Goal: Transaction & Acquisition: Obtain resource

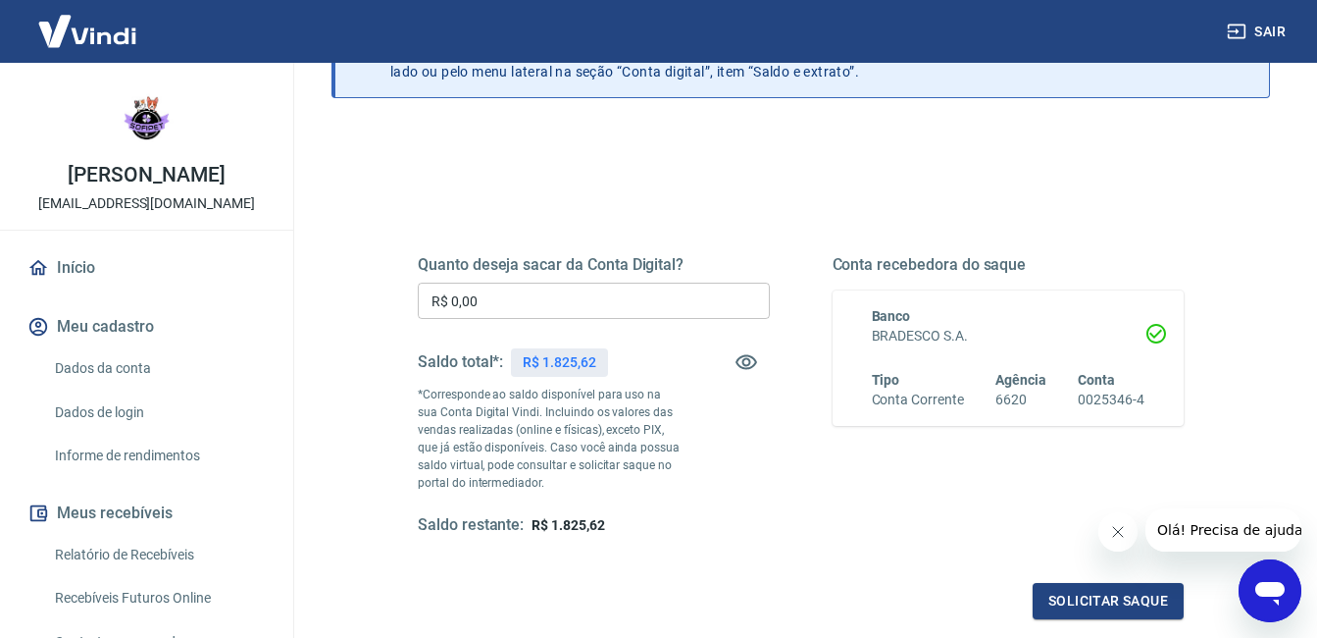
scroll to position [165, 0]
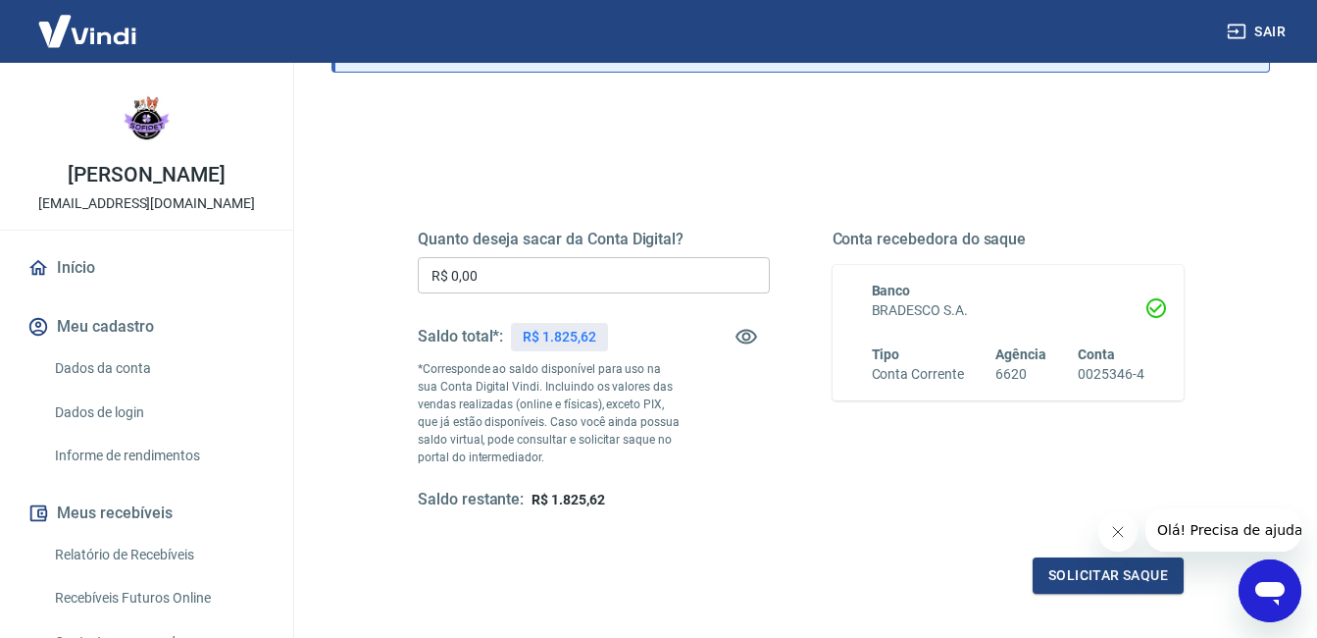
click at [162, 275] on link "Início" at bounding box center [147, 267] width 246 height 43
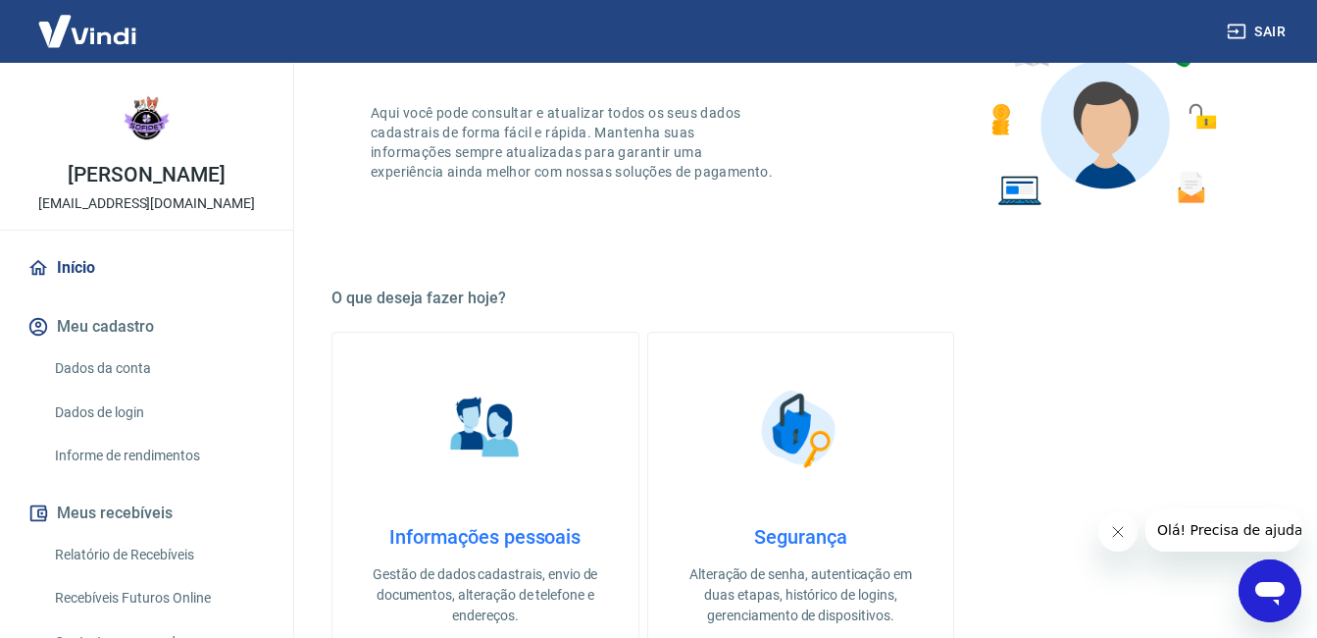
scroll to position [461, 0]
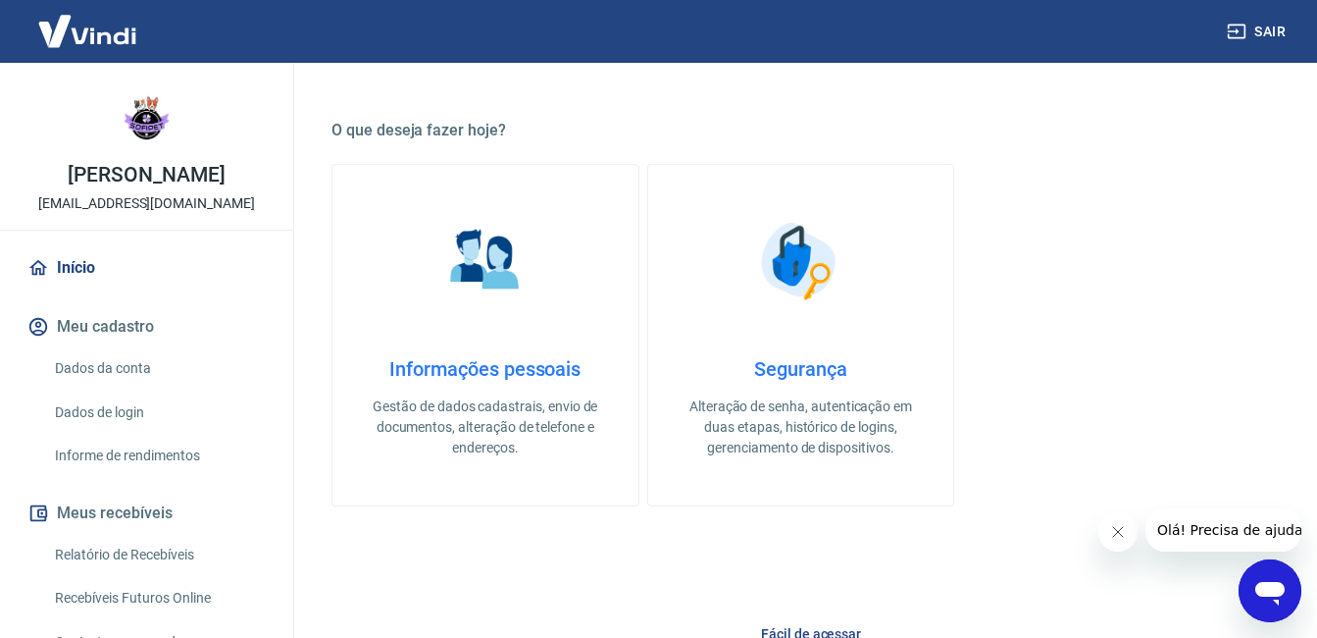
click at [440, 262] on img at bounding box center [486, 261] width 98 height 98
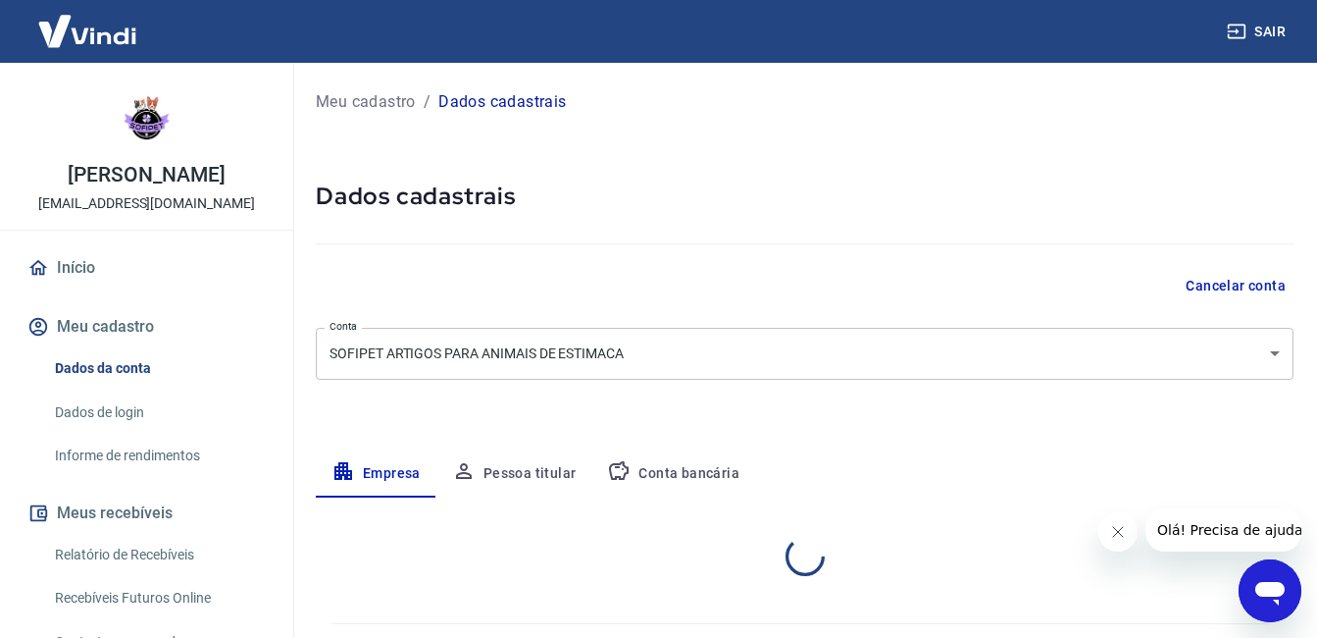
select select "SP"
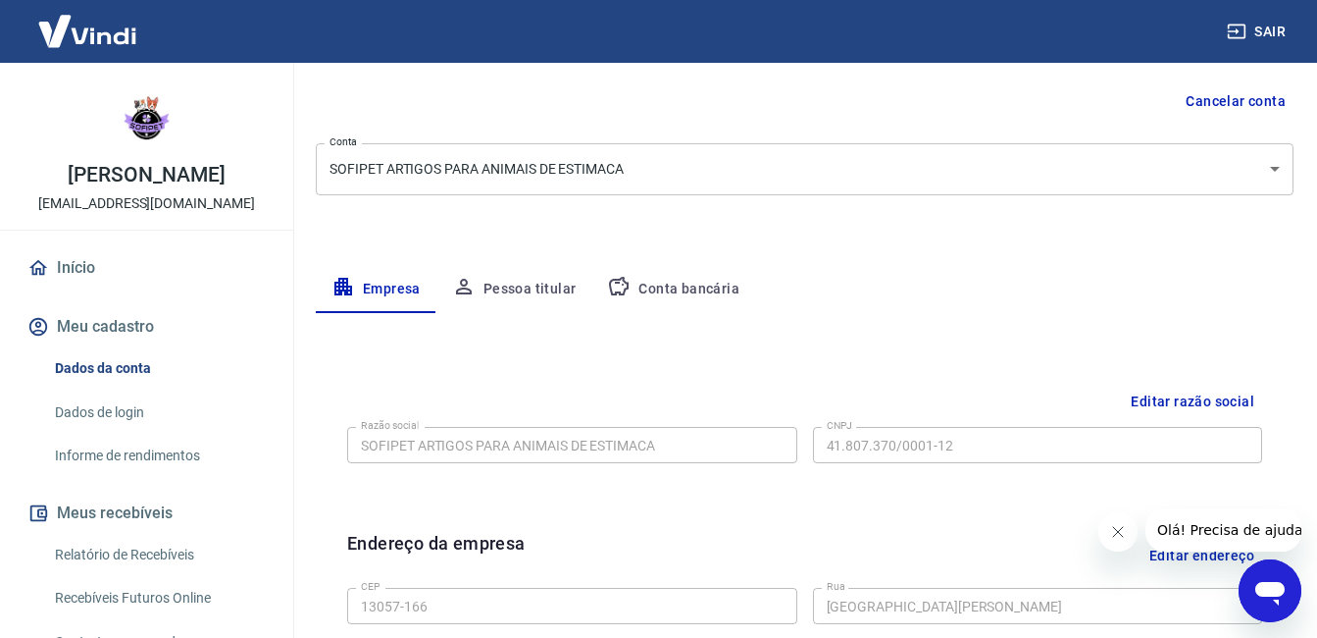
scroll to position [192, 0]
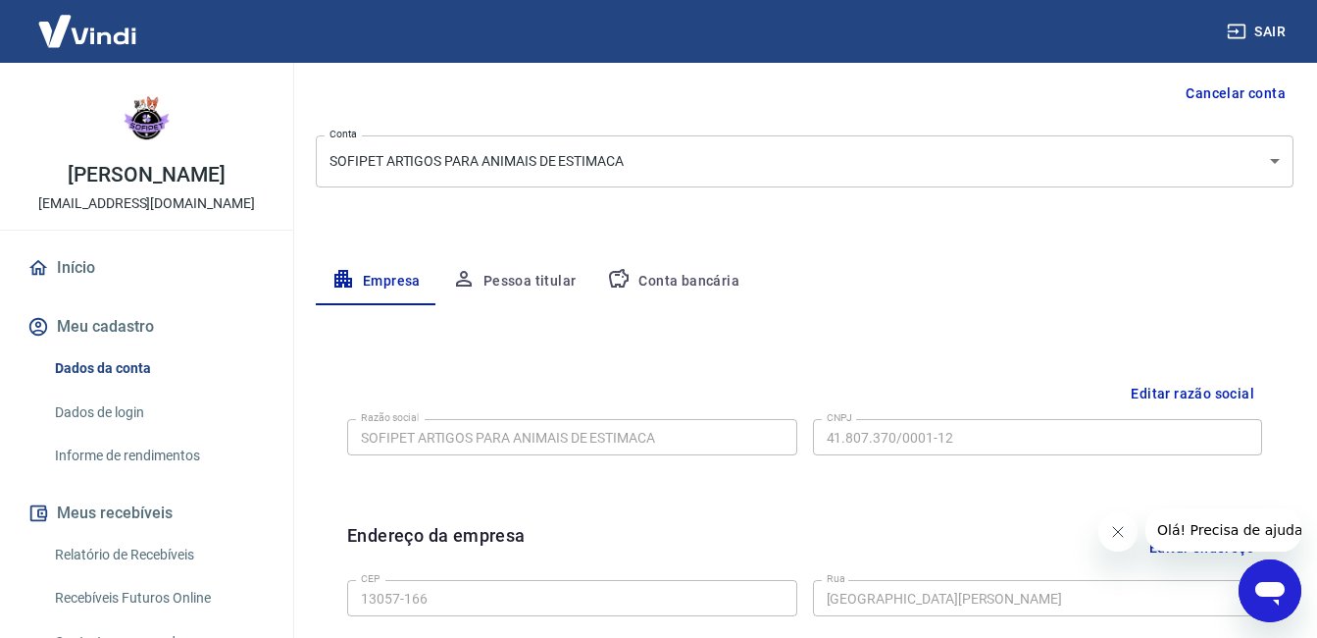
click at [643, 291] on button "Conta bancária" at bounding box center [673, 281] width 164 height 47
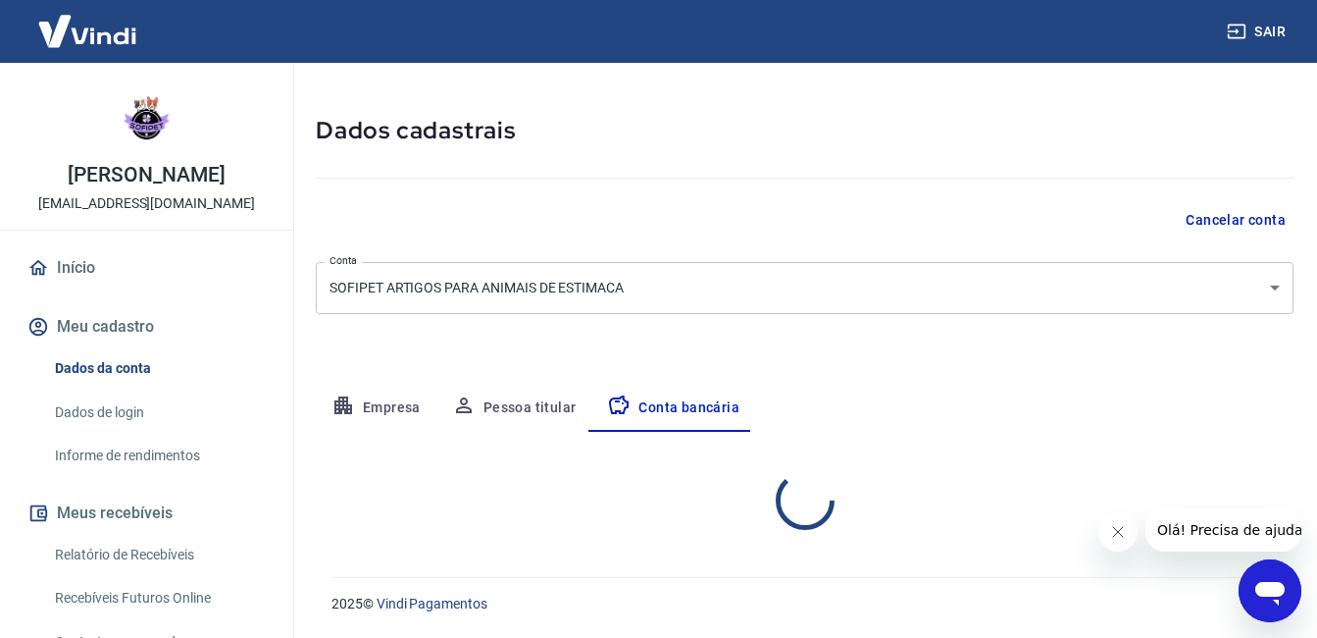
select select "1"
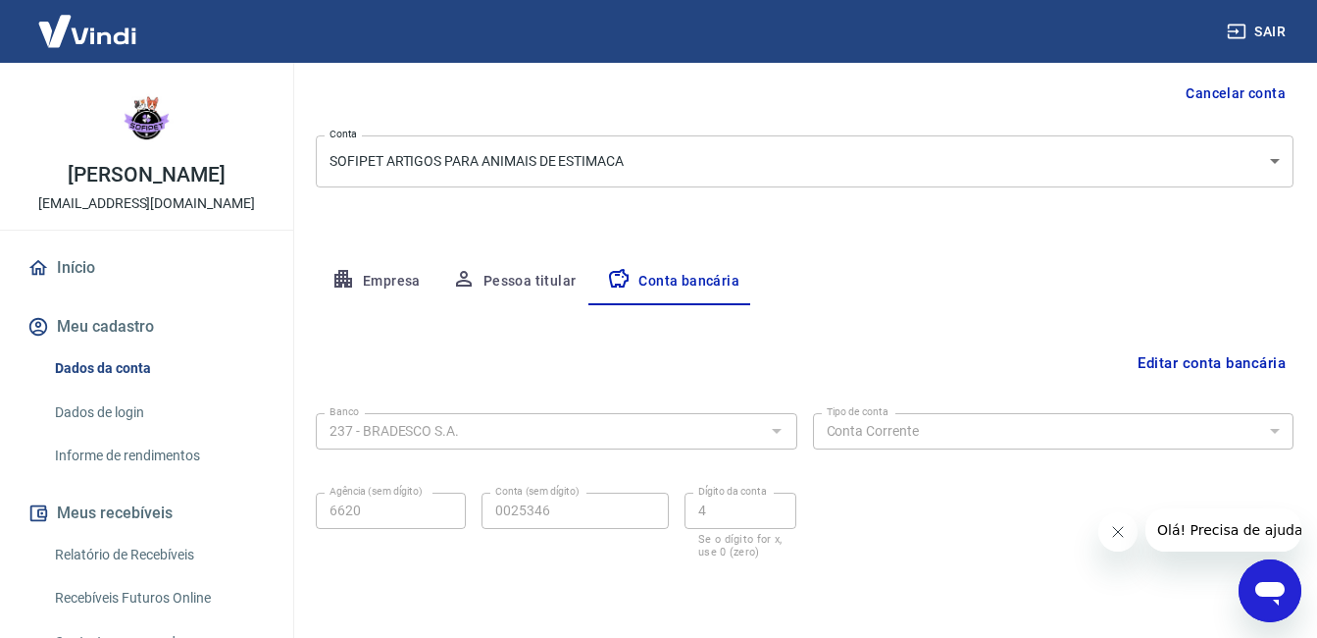
click at [1164, 372] on button "Editar conta bancária" at bounding box center [1212, 362] width 164 height 37
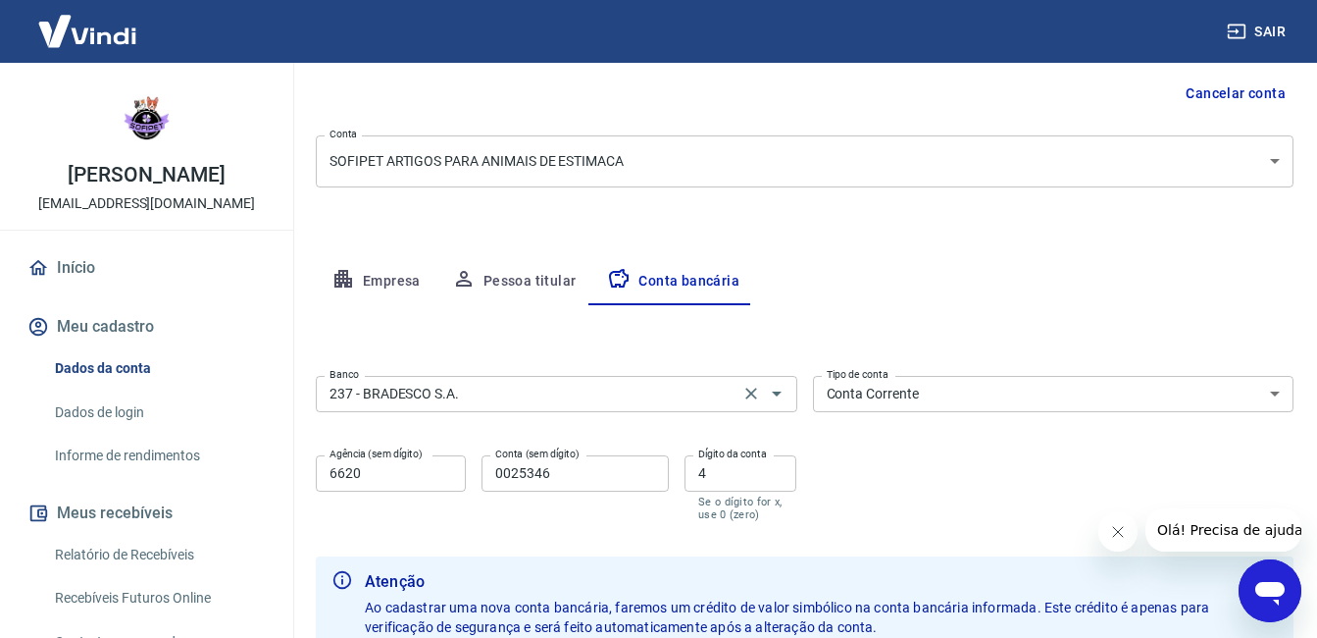
click at [668, 376] on div "237 - BRADESCO S.A. Banco" at bounding box center [557, 394] width 482 height 36
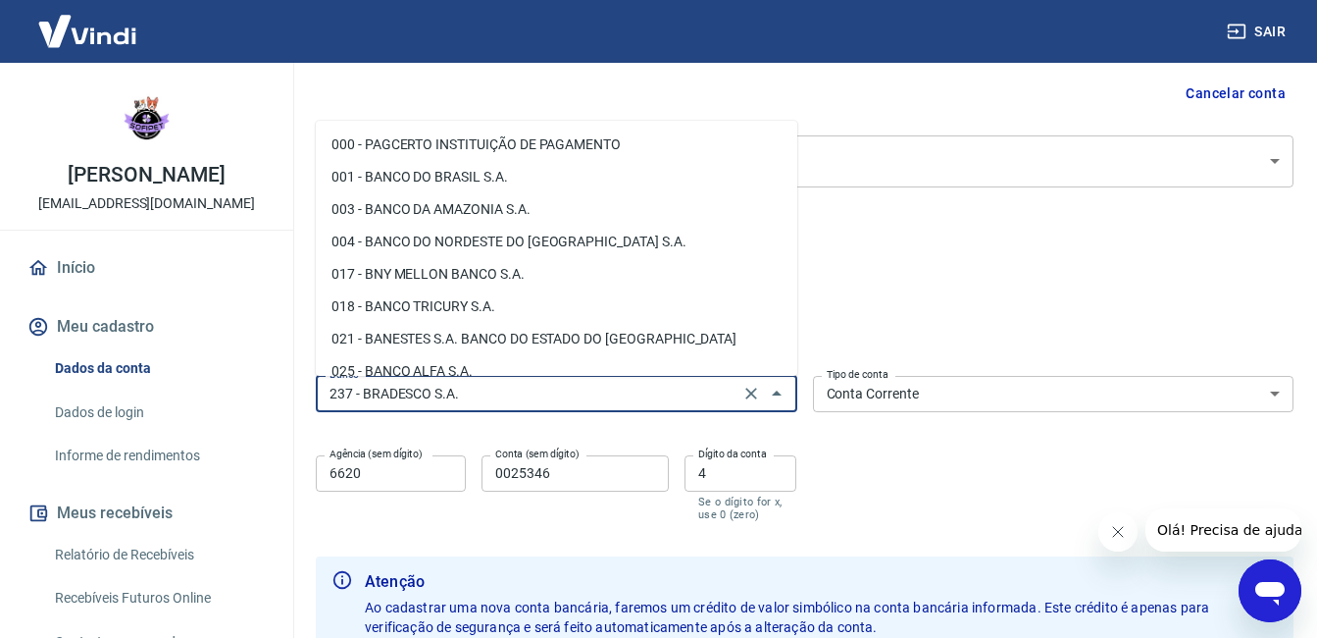
scroll to position [1295, 0]
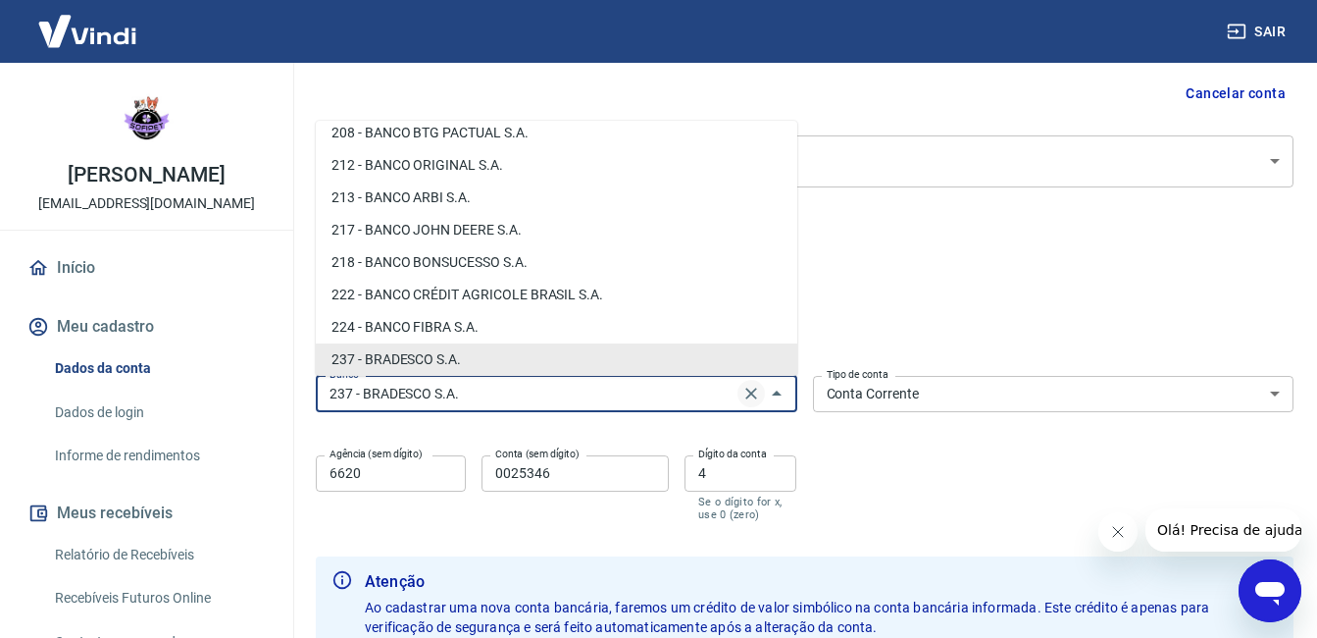
click at [752, 392] on icon "Clear" at bounding box center [751, 393] width 12 height 12
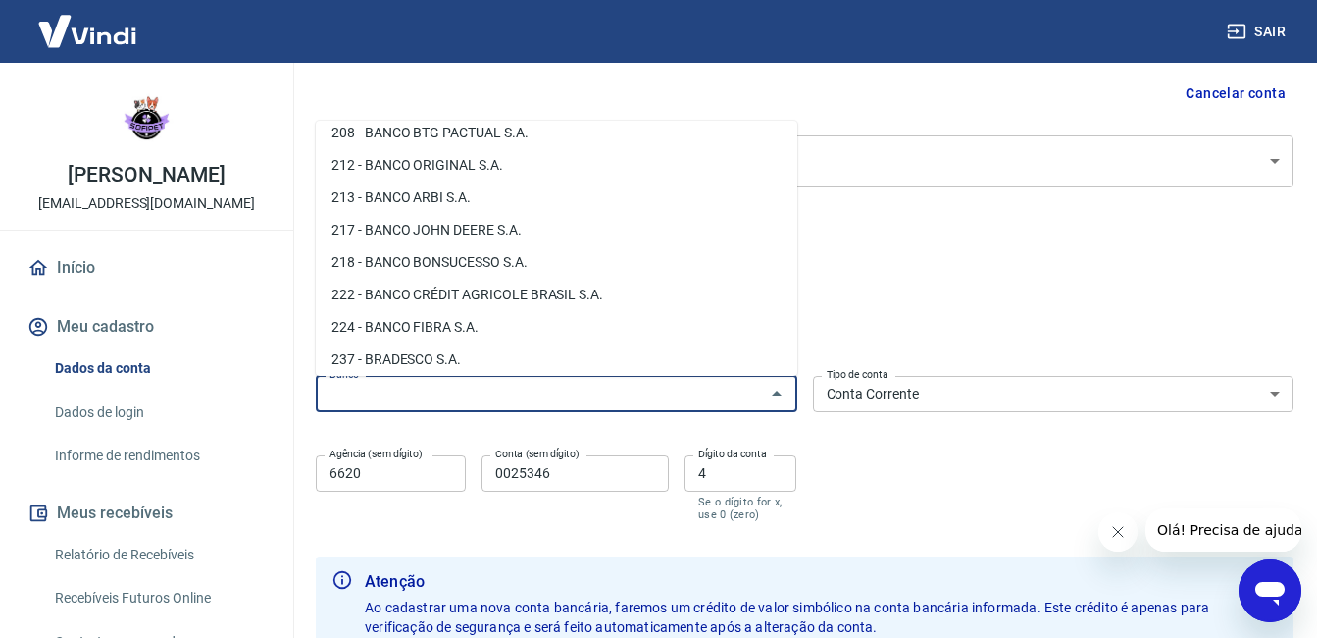
scroll to position [0, 0]
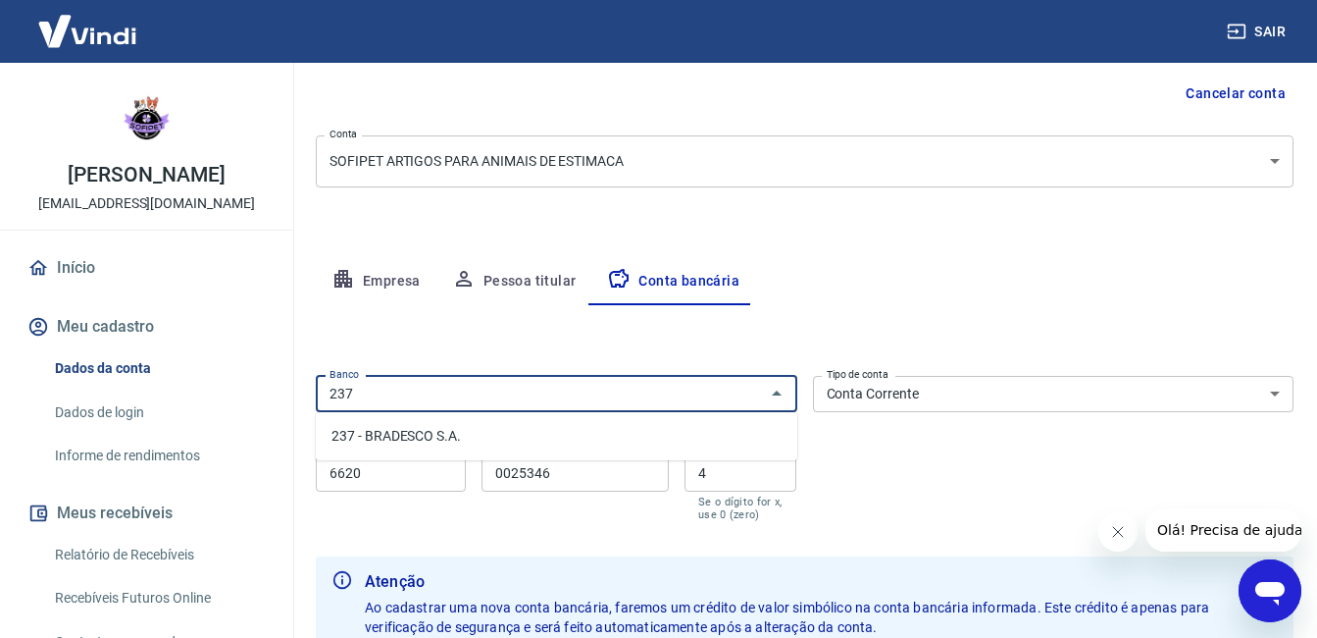
click at [646, 430] on li "237 - BRADESCO S.A." at bounding box center [557, 436] width 482 height 32
type input "237 - BRADESCO S.A."
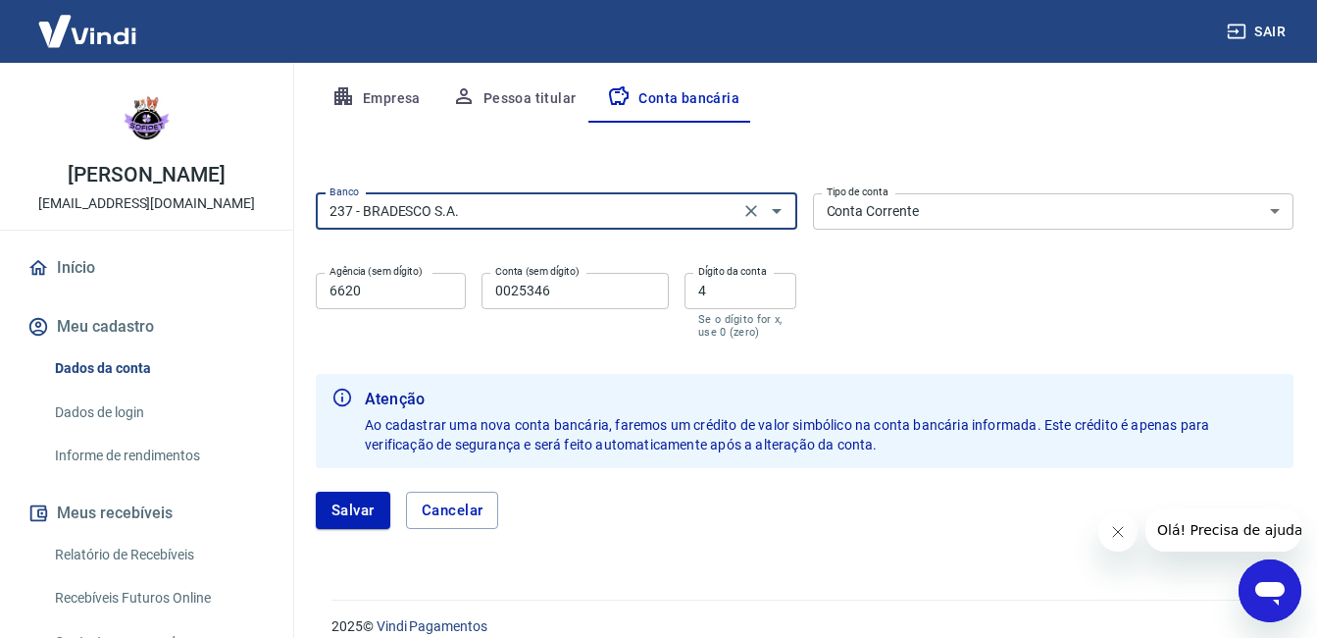
scroll to position [397, 0]
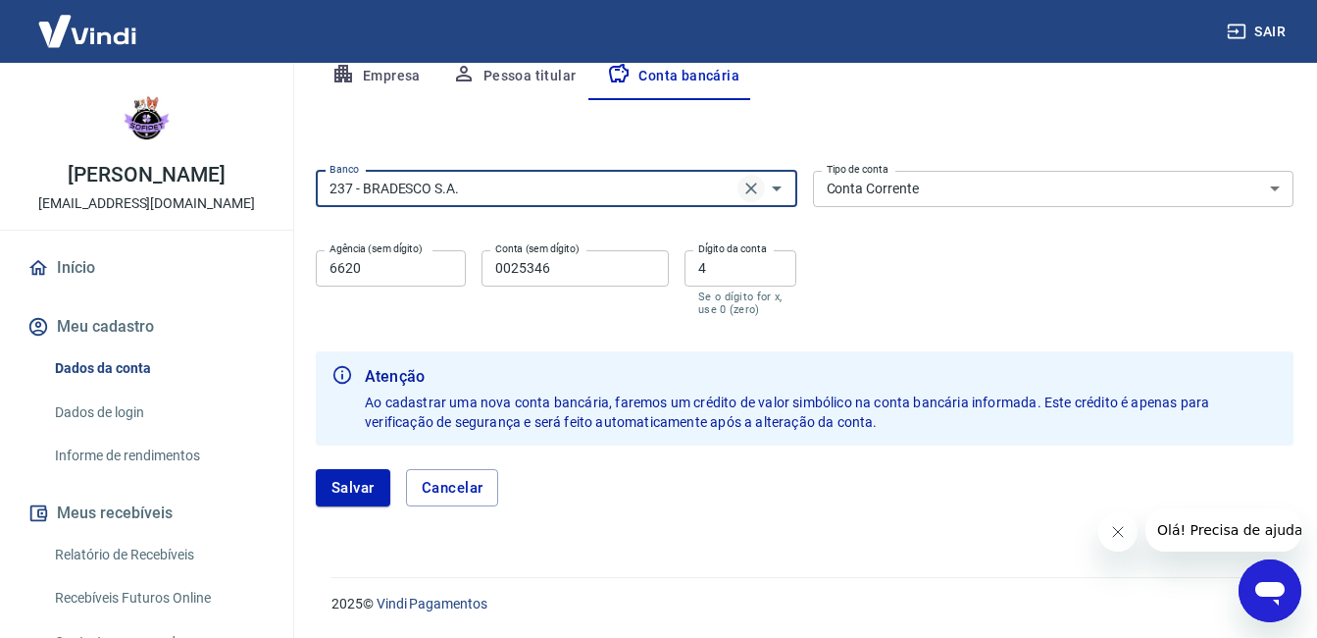
click at [754, 193] on icon "Clear" at bounding box center [752, 189] width 20 height 20
click at [576, 232] on li "336 - BANCO C6 BANK" at bounding box center [557, 231] width 482 height 32
type input "336 - BANCO C6 BANK"
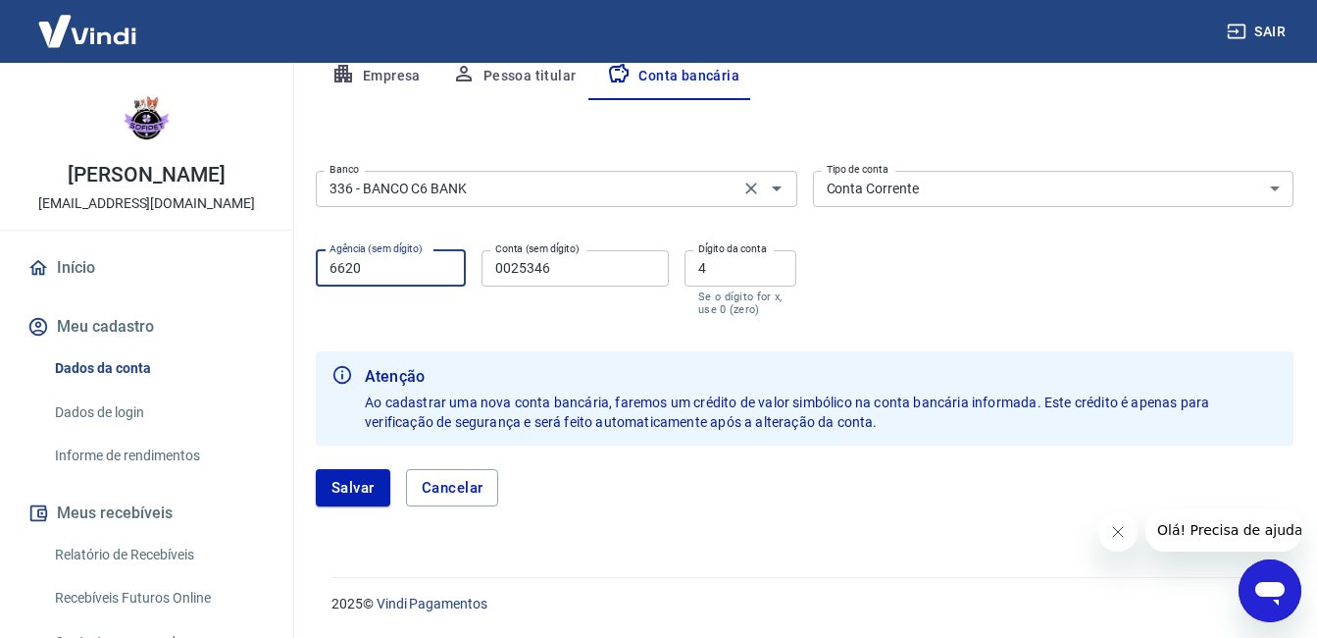
drag, startPoint x: 377, startPoint y: 272, endPoint x: 299, endPoint y: 275, distance: 77.5
click at [299, 275] on div "Meu cadastro / Dados cadastrais Dados cadastrais Cancelar conta Conta SOFIPET A…" at bounding box center [804, 110] width 1025 height 888
drag, startPoint x: 368, startPoint y: 262, endPoint x: 242, endPoint y: 271, distance: 125.9
type input "0001"
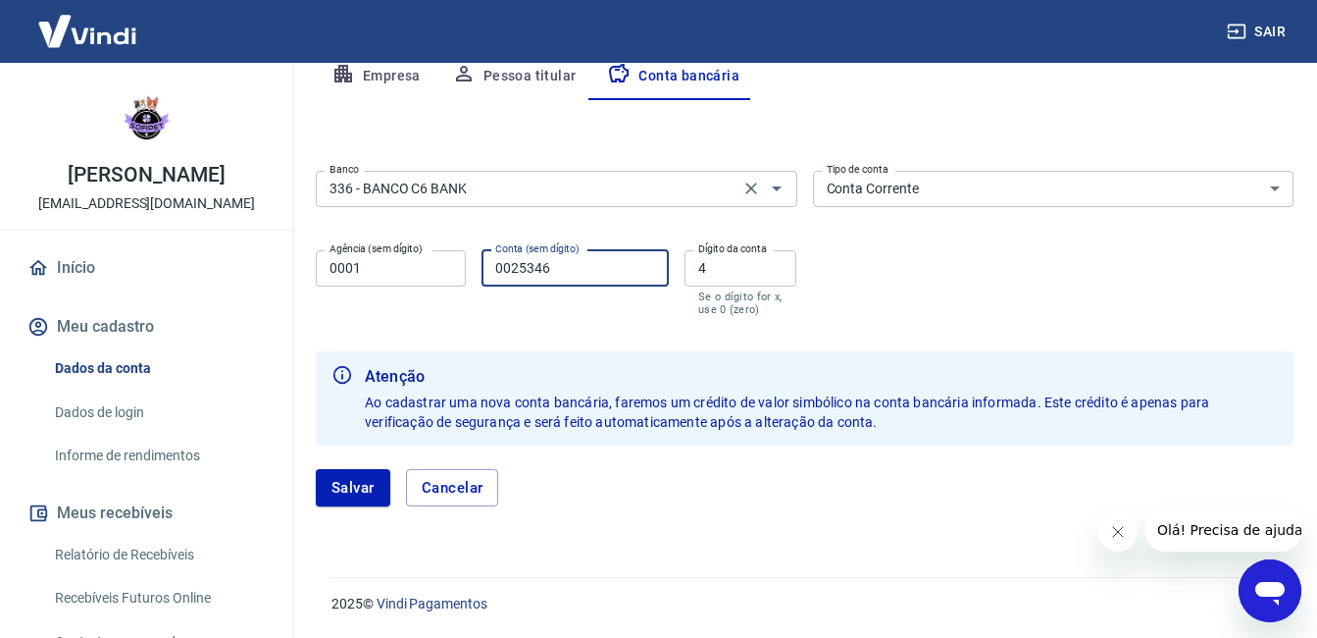
drag, startPoint x: 565, startPoint y: 258, endPoint x: 480, endPoint y: 270, distance: 86.1
click at [480, 270] on div "Agência (sem dígito) 0001 Agência (sem dígito) Conta (sem dígito) 0025346 Conta…" at bounding box center [557, 280] width 482 height 77
type input "24625402"
click at [730, 274] on input "4" at bounding box center [741, 268] width 113 height 36
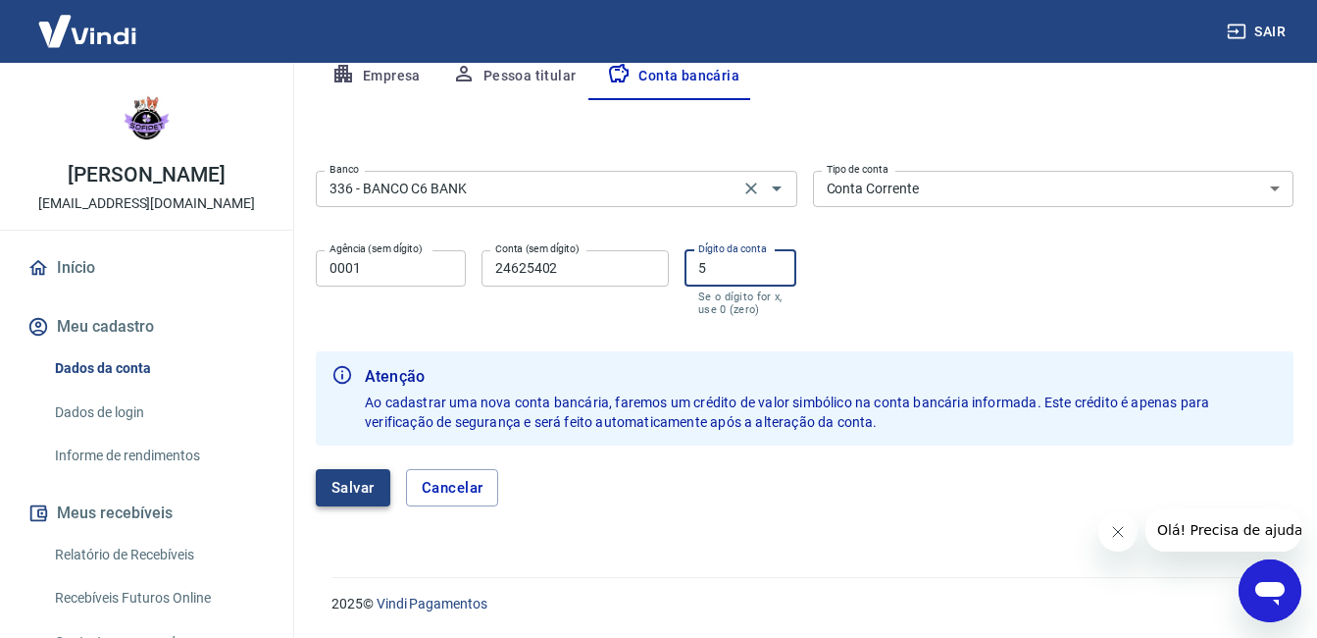
type input "5"
click at [357, 503] on button "Salvar" at bounding box center [353, 487] width 75 height 37
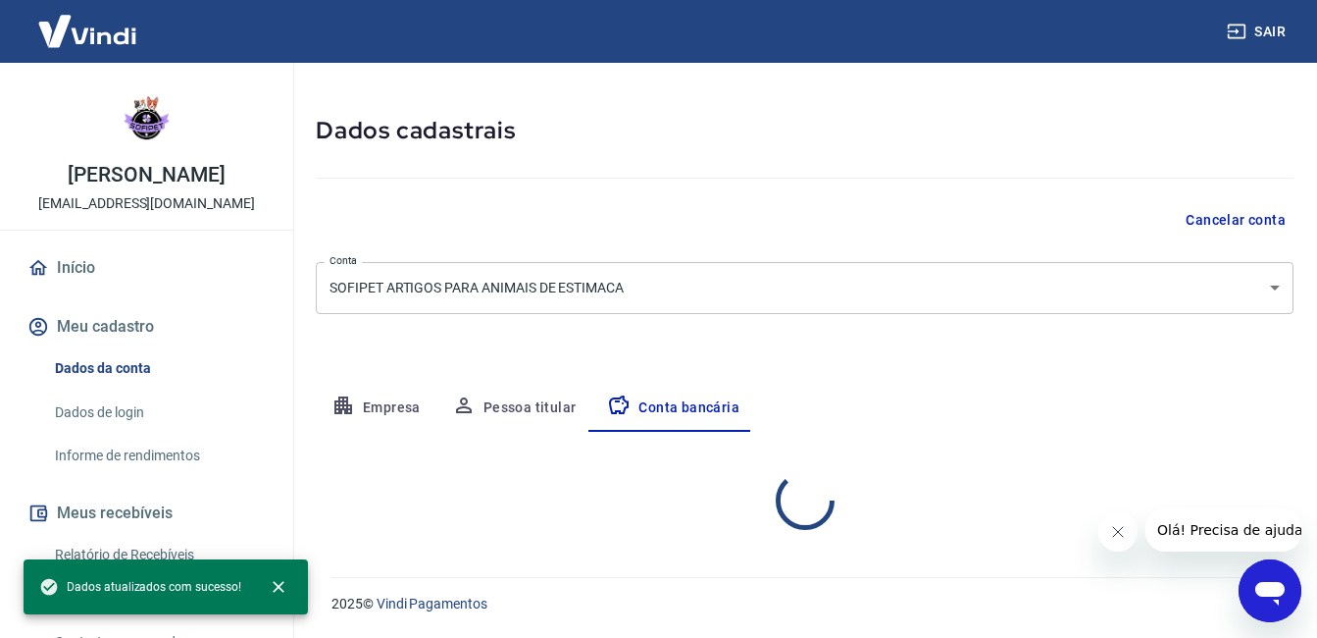
select select "1"
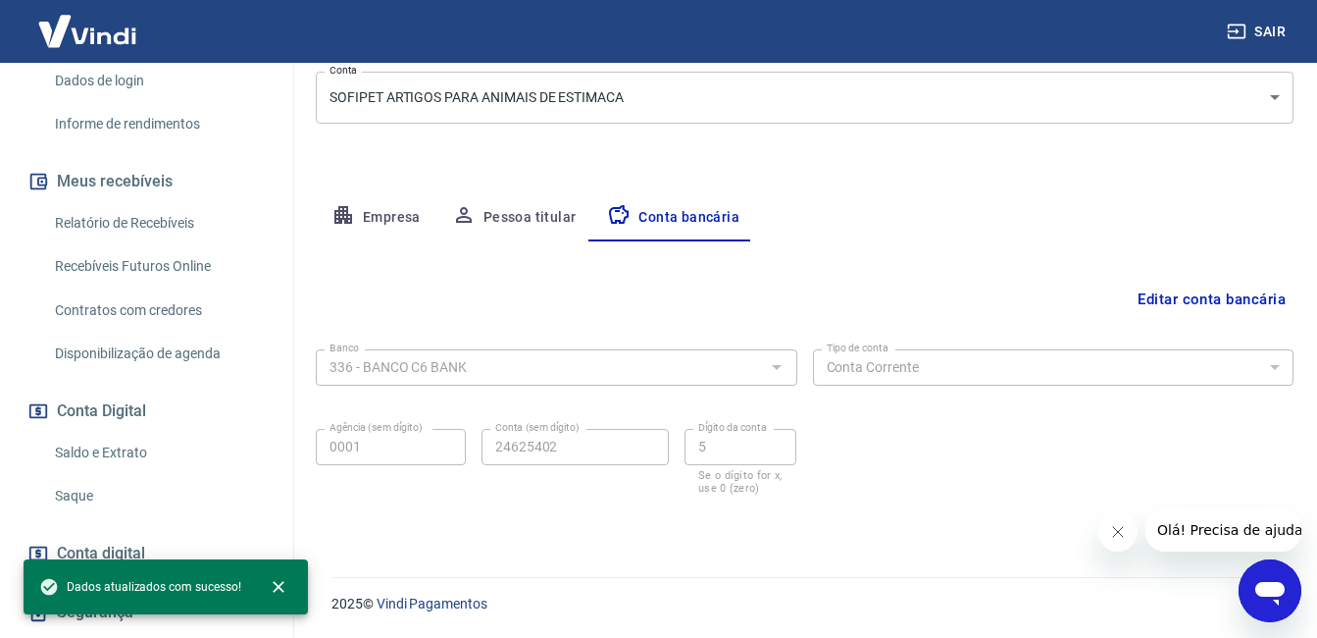
scroll to position [342, 0]
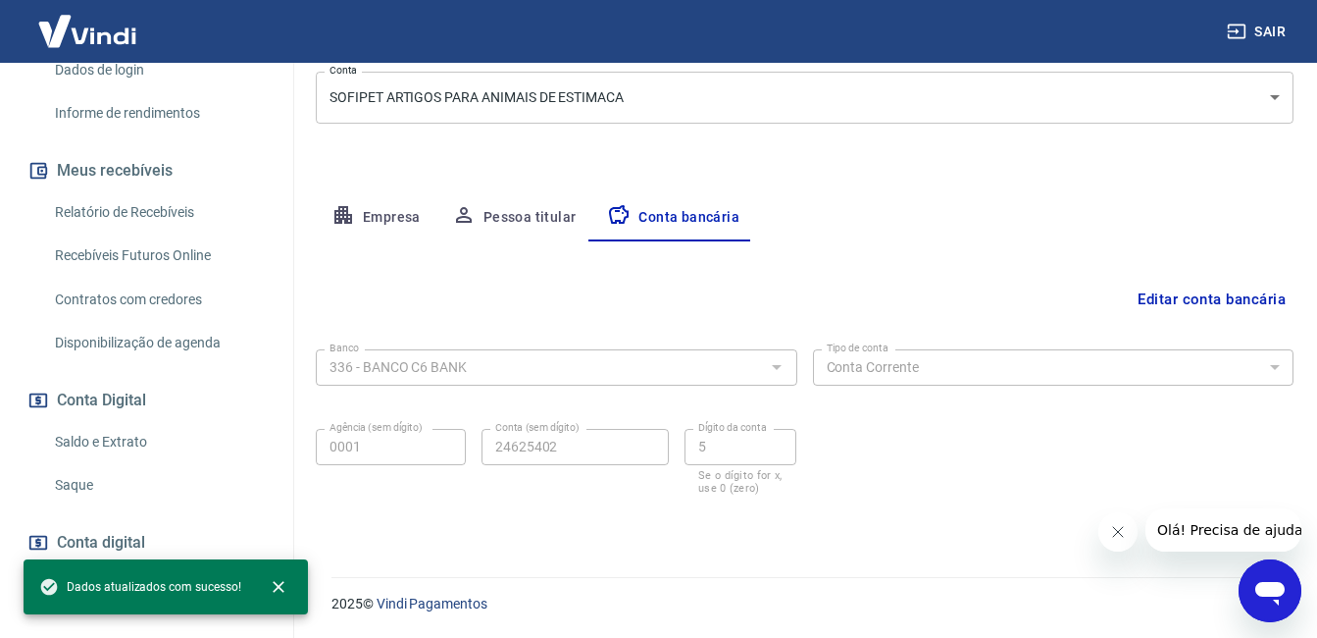
click at [240, 467] on link "Saque" at bounding box center [158, 485] width 223 height 40
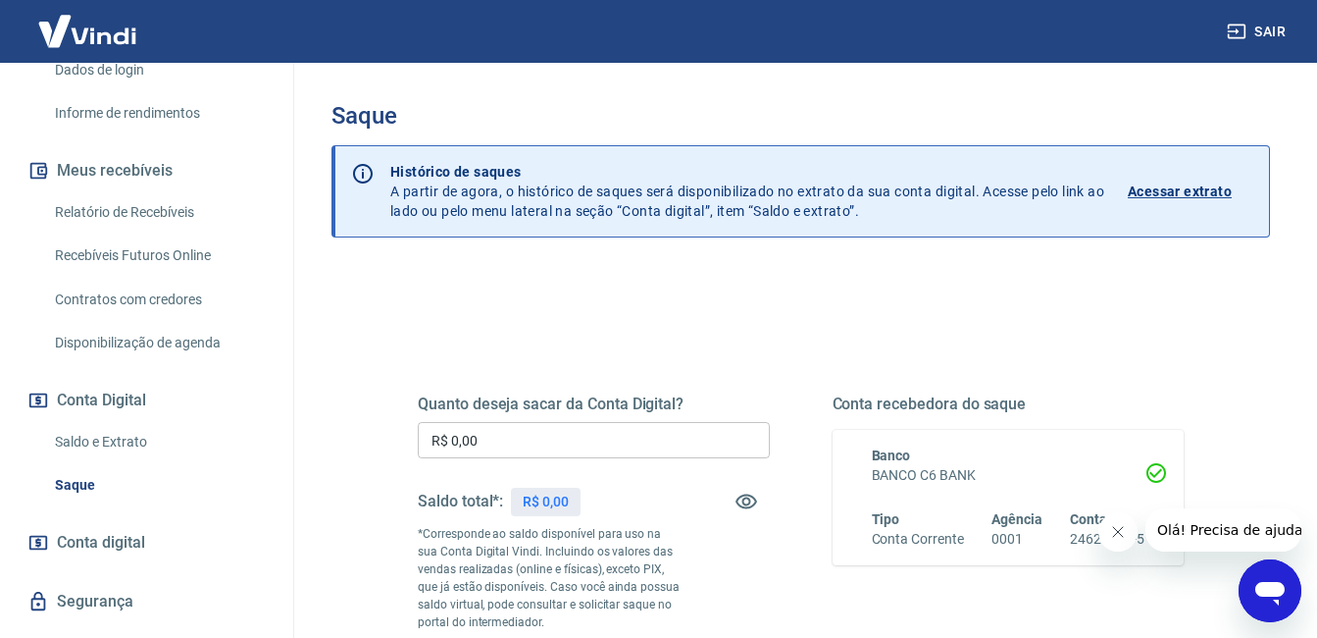
click at [553, 456] on input "R$ 0,00" at bounding box center [594, 440] width 352 height 36
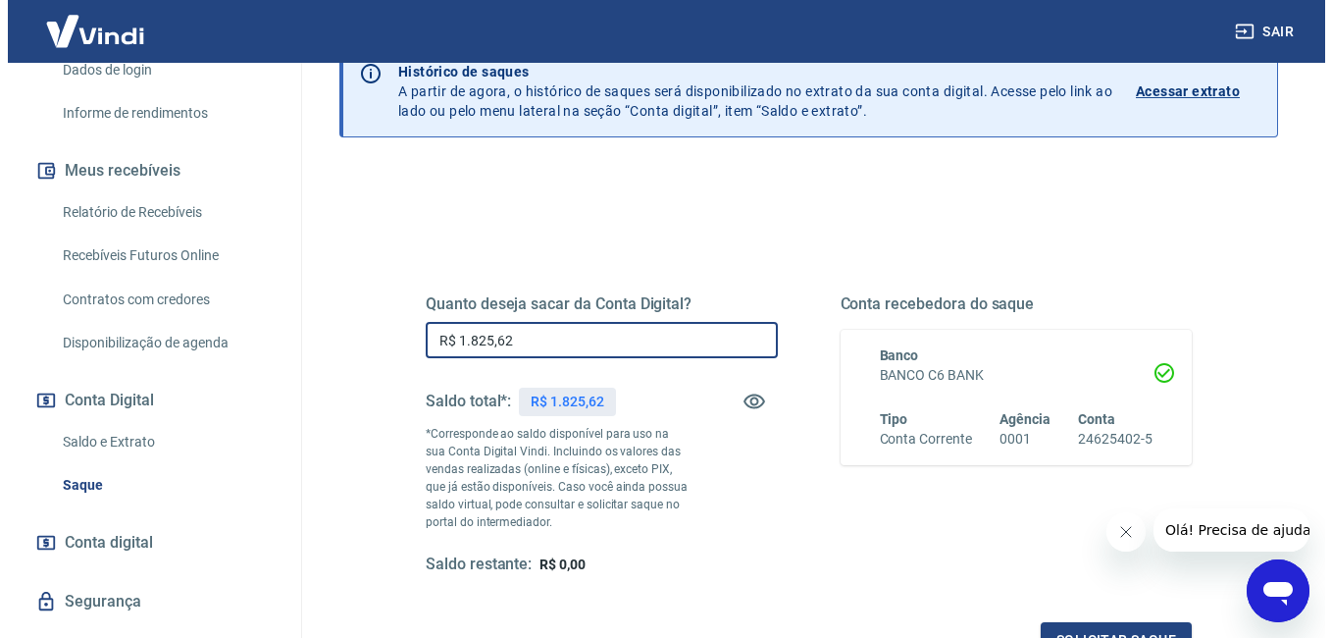
scroll to position [264, 0]
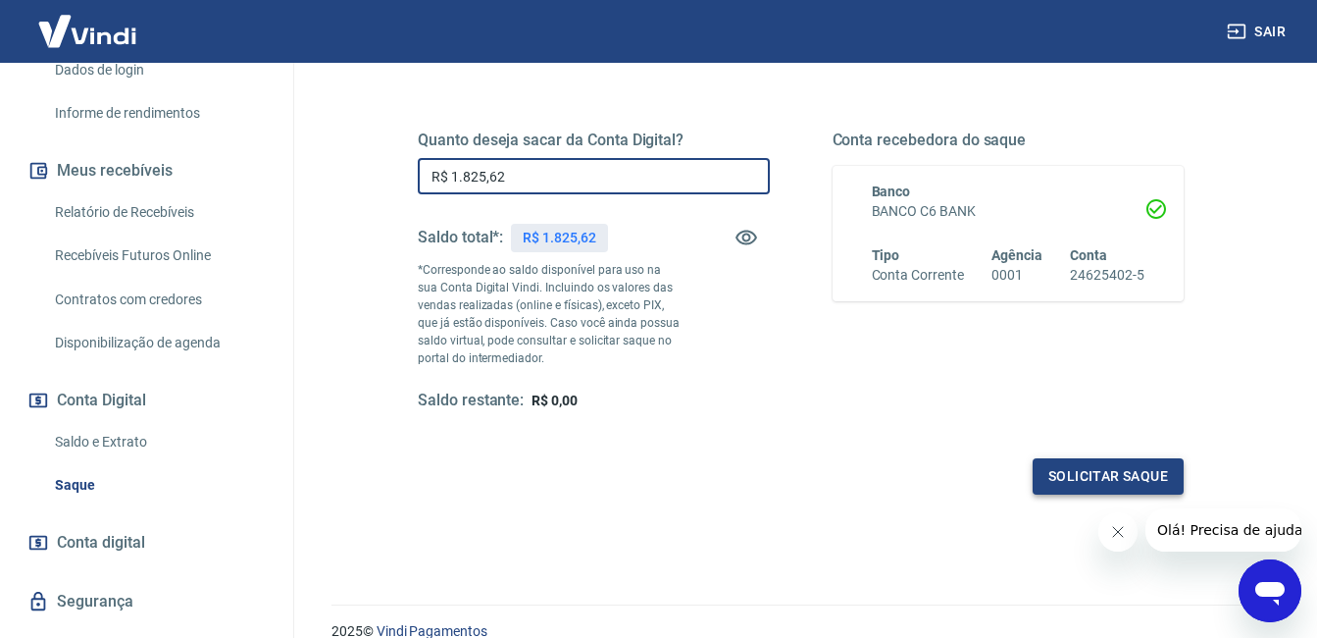
type input "R$ 1.825,62"
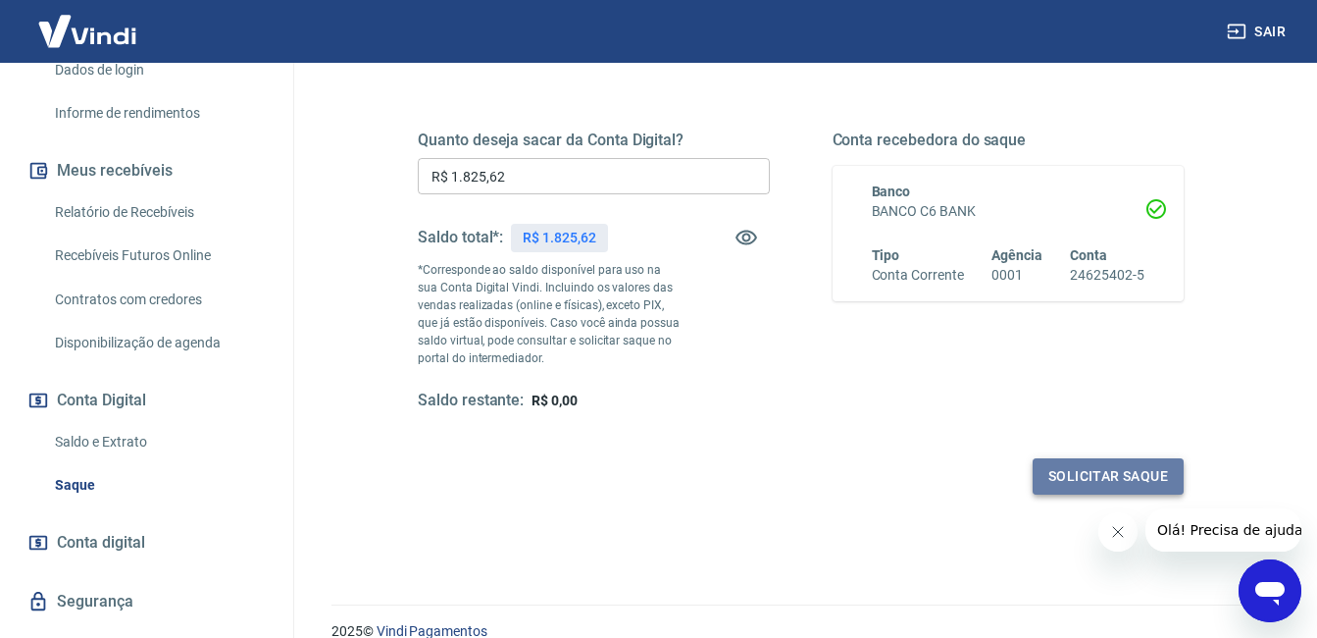
click at [1125, 470] on button "Solicitar saque" at bounding box center [1108, 476] width 151 height 36
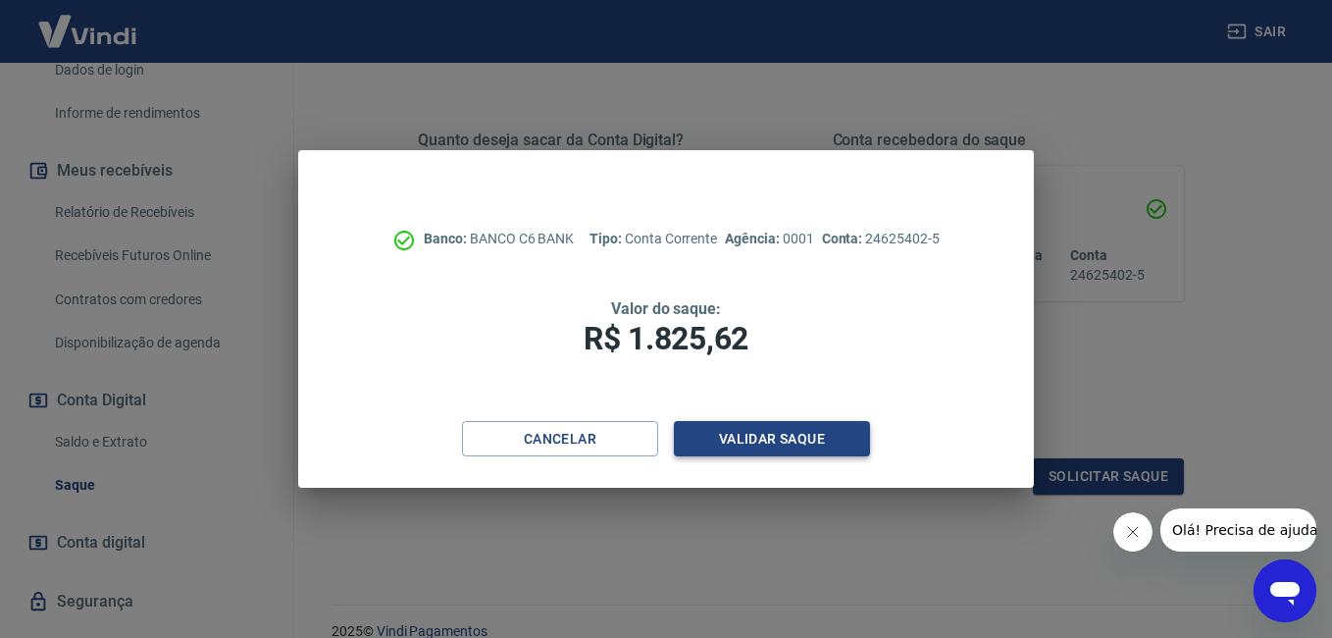
click at [787, 437] on button "Validar saque" at bounding box center [772, 439] width 196 height 36
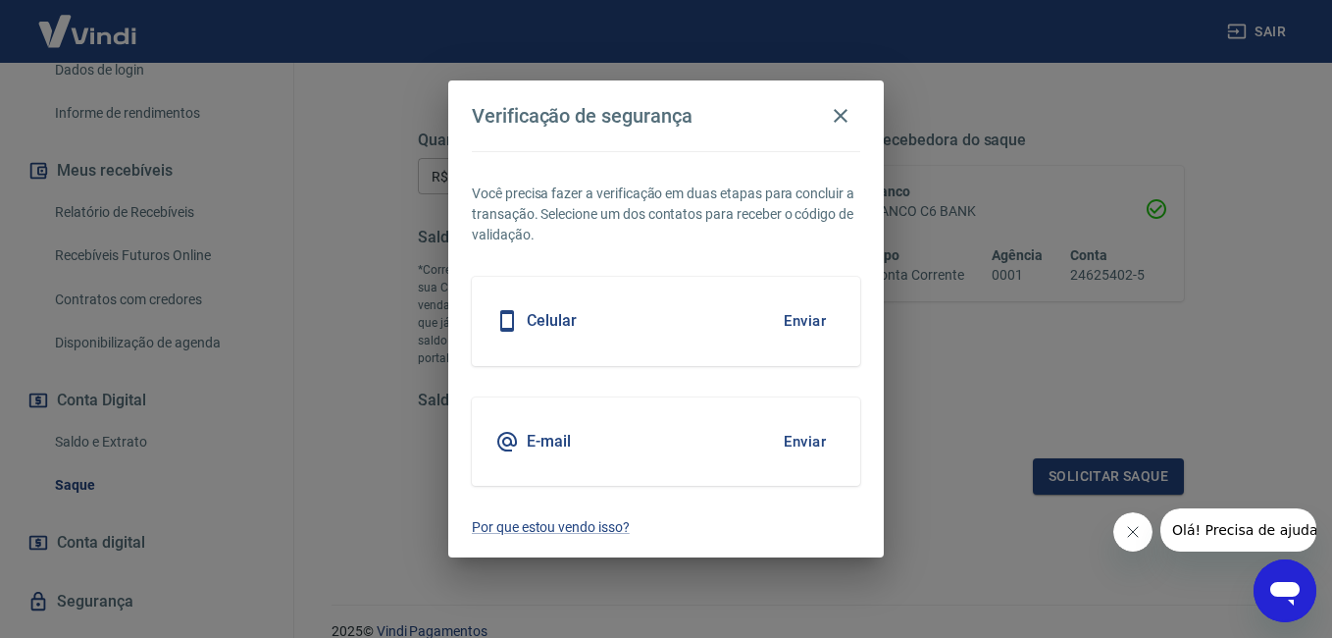
click at [788, 437] on button "Enviar" at bounding box center [805, 441] width 64 height 41
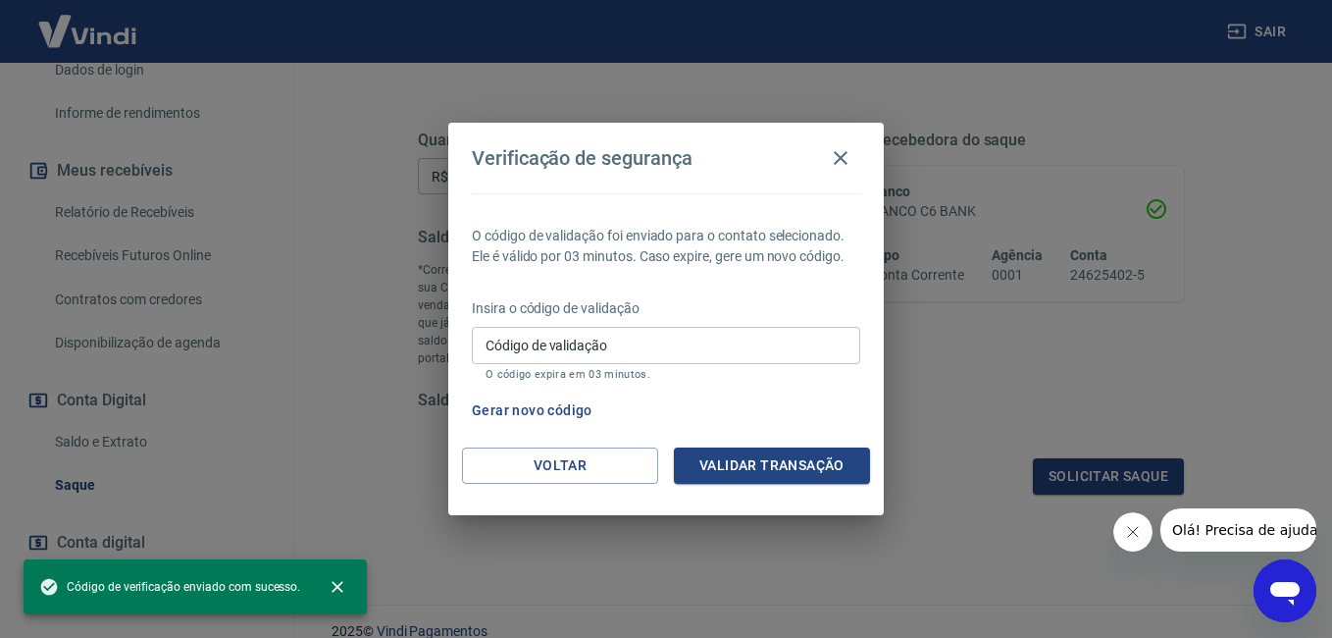
click at [708, 351] on input "Código de validação" at bounding box center [666, 345] width 388 height 36
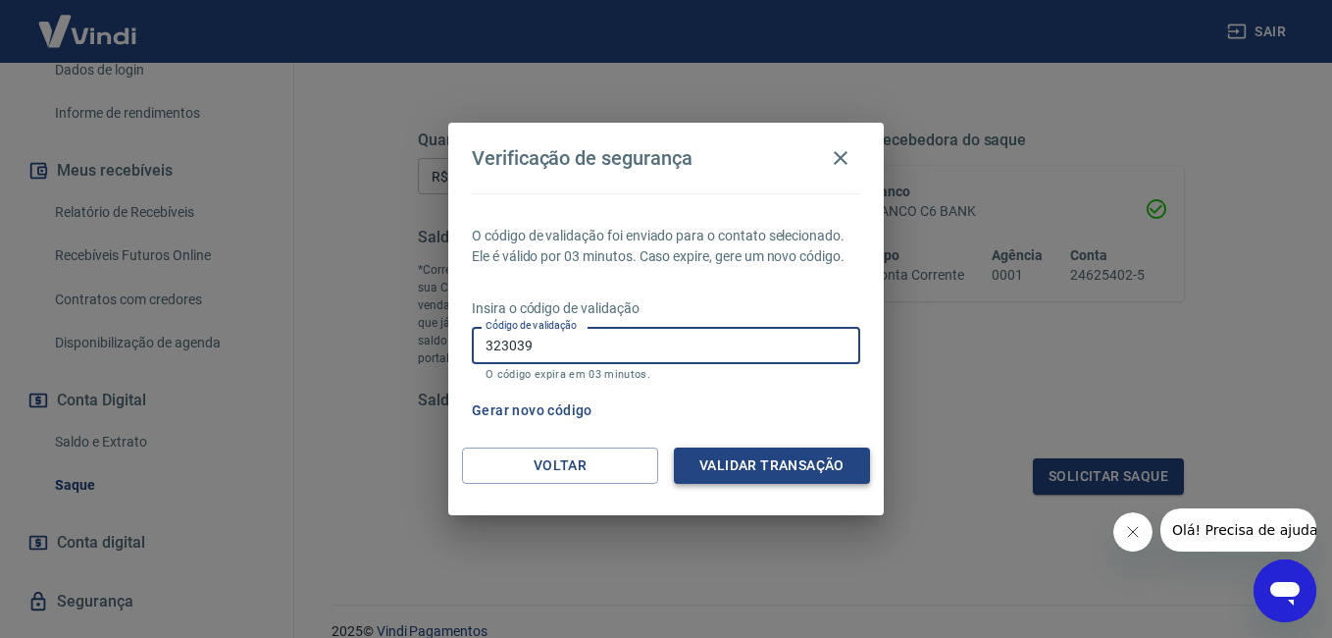
type input "323039"
click at [756, 478] on button "Validar transação" at bounding box center [772, 465] width 196 height 36
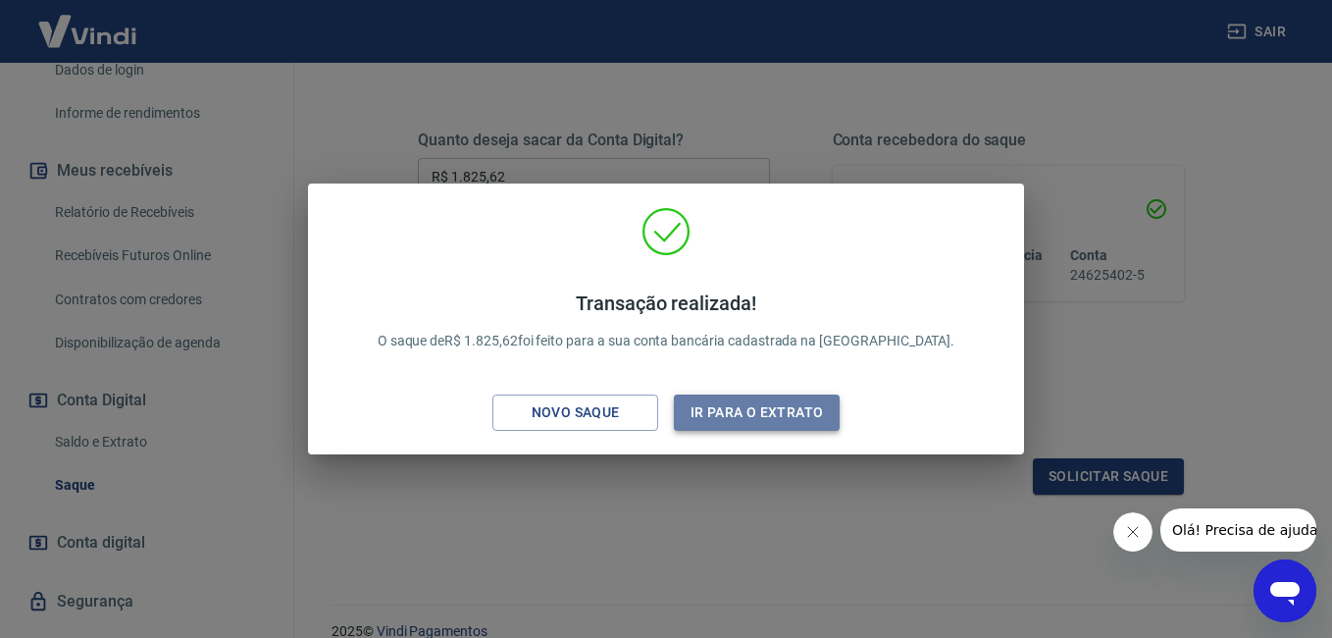
click at [757, 407] on button "Ir para o extrato" at bounding box center [757, 412] width 166 height 36
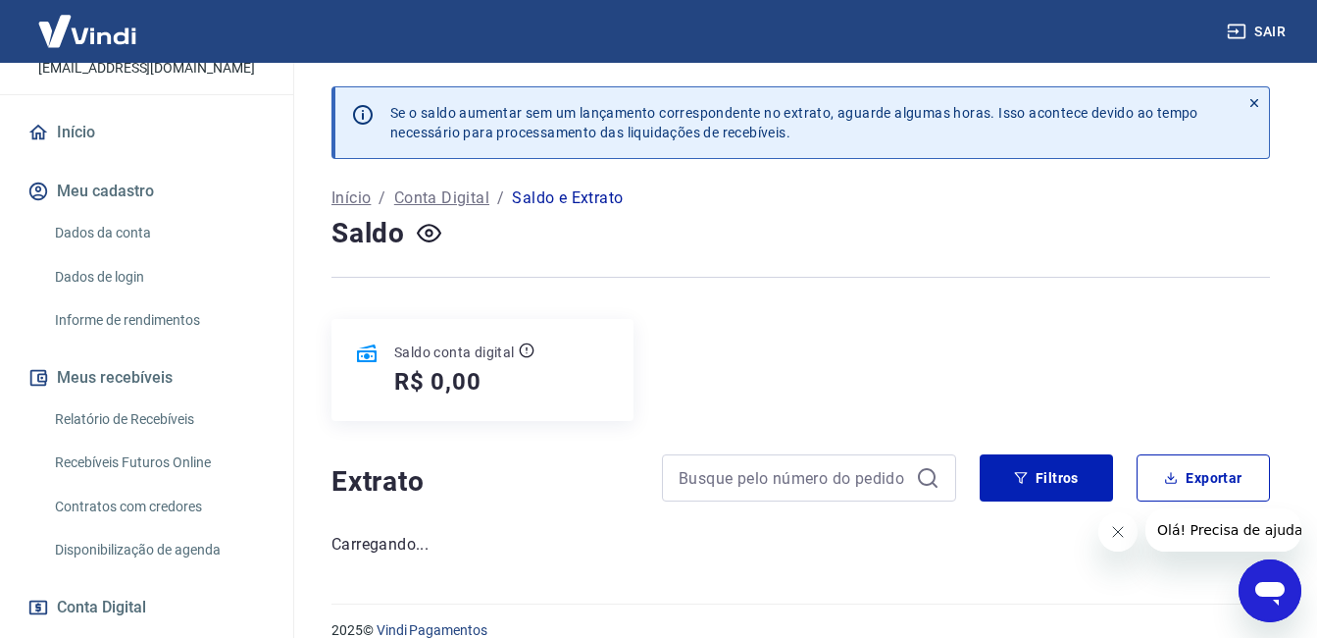
scroll to position [72, 0]
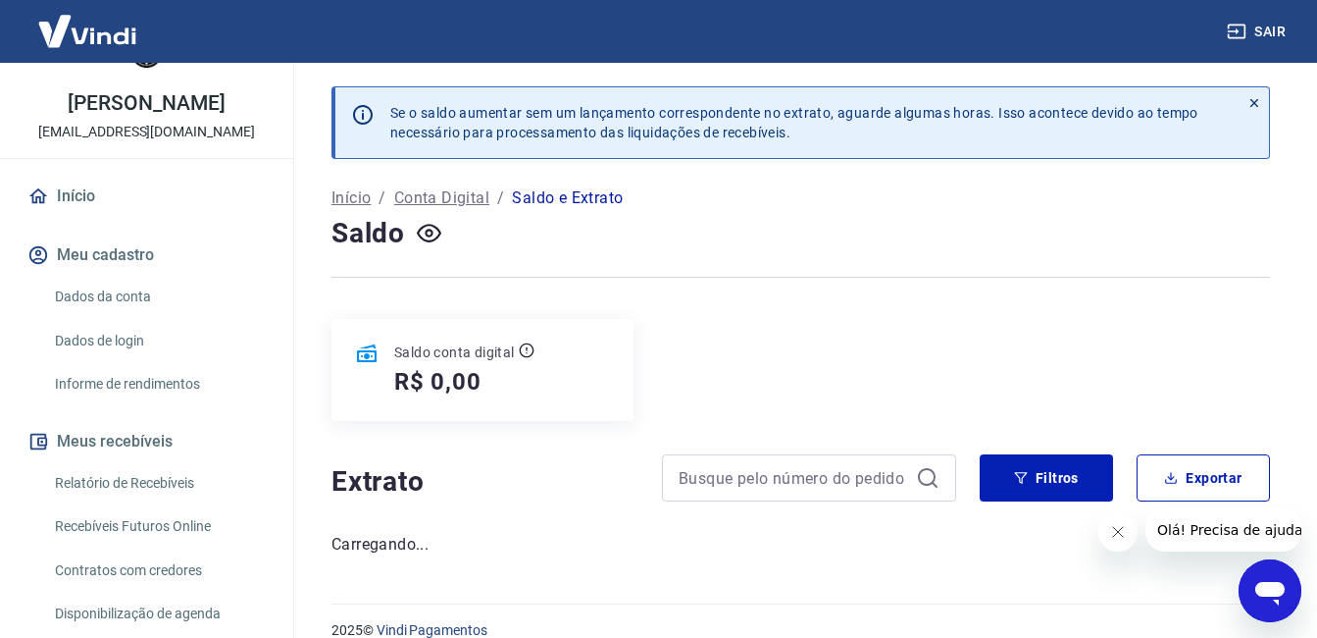
click at [188, 214] on link "Início" at bounding box center [147, 196] width 246 height 43
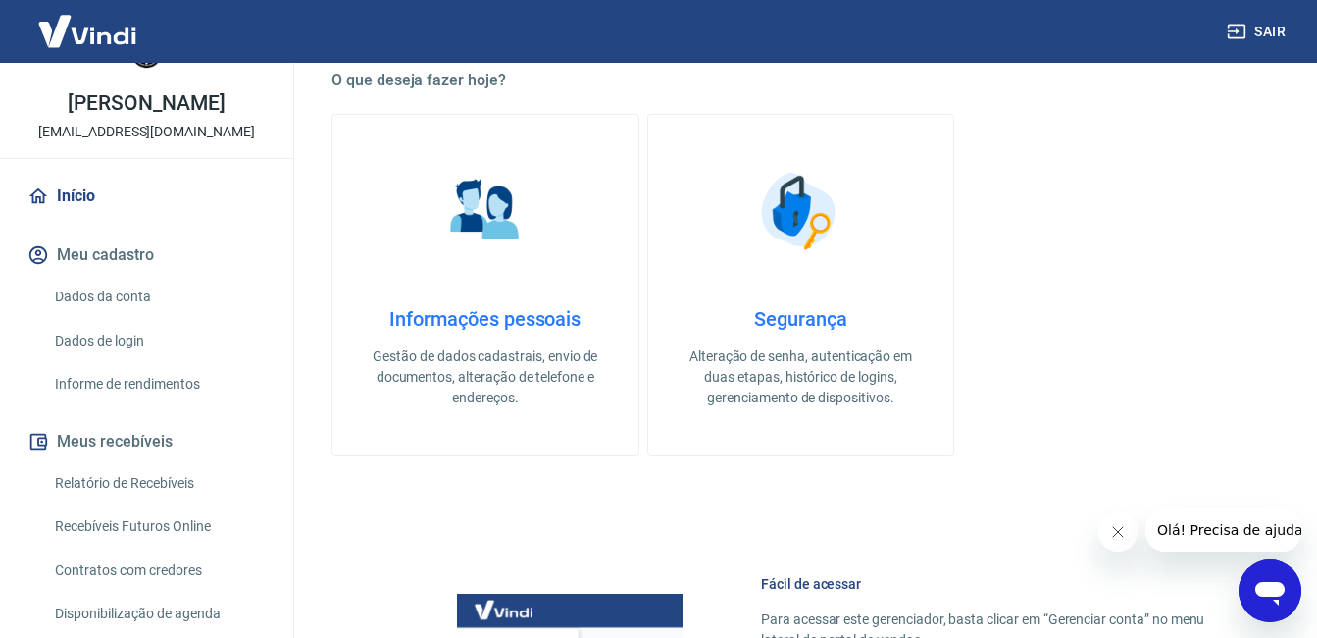
scroll to position [525, 0]
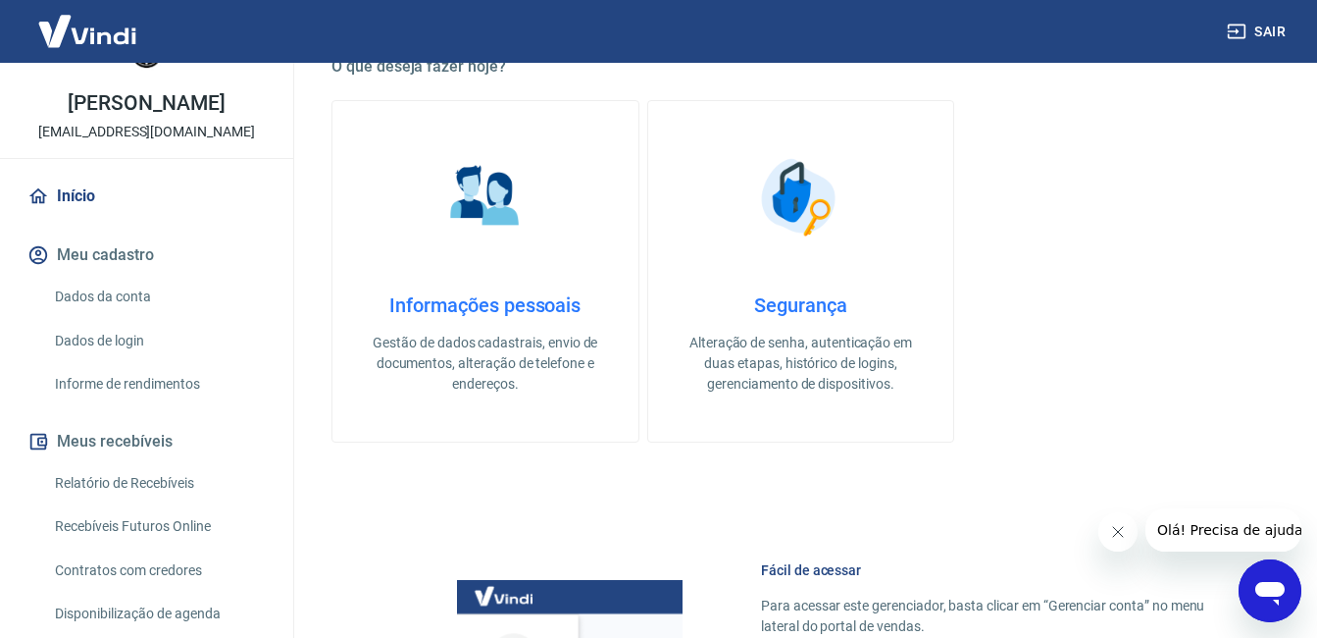
click at [521, 209] on img at bounding box center [486, 197] width 98 height 98
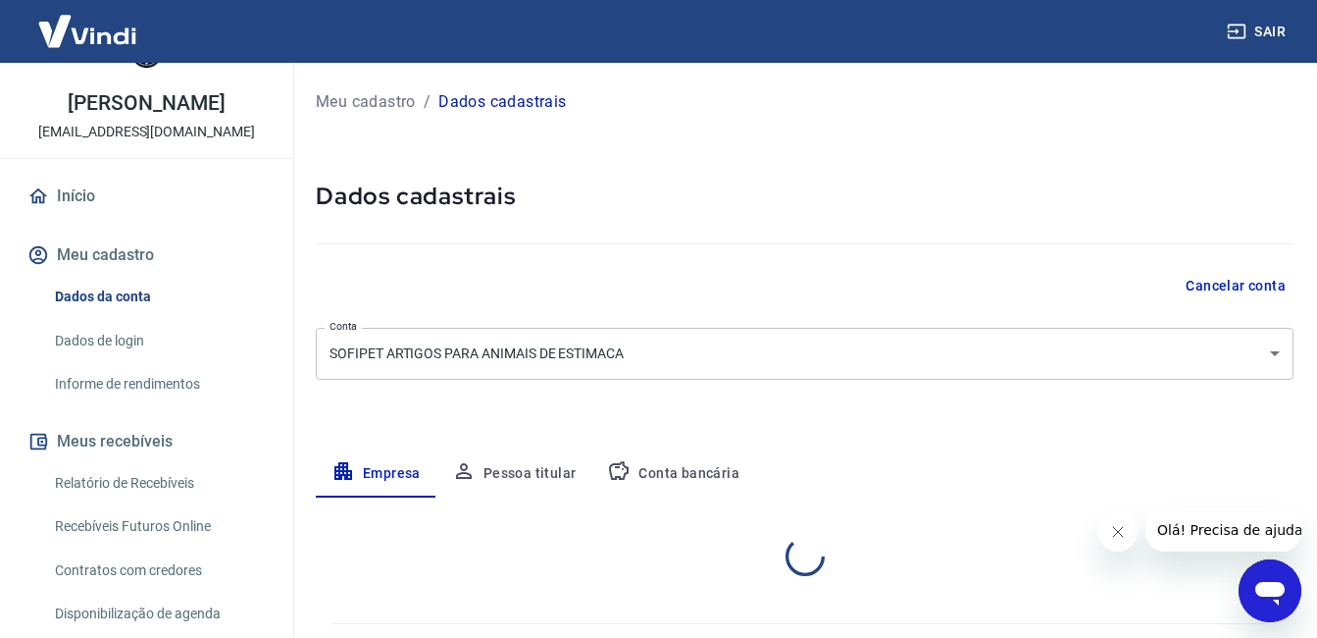
select select "SP"
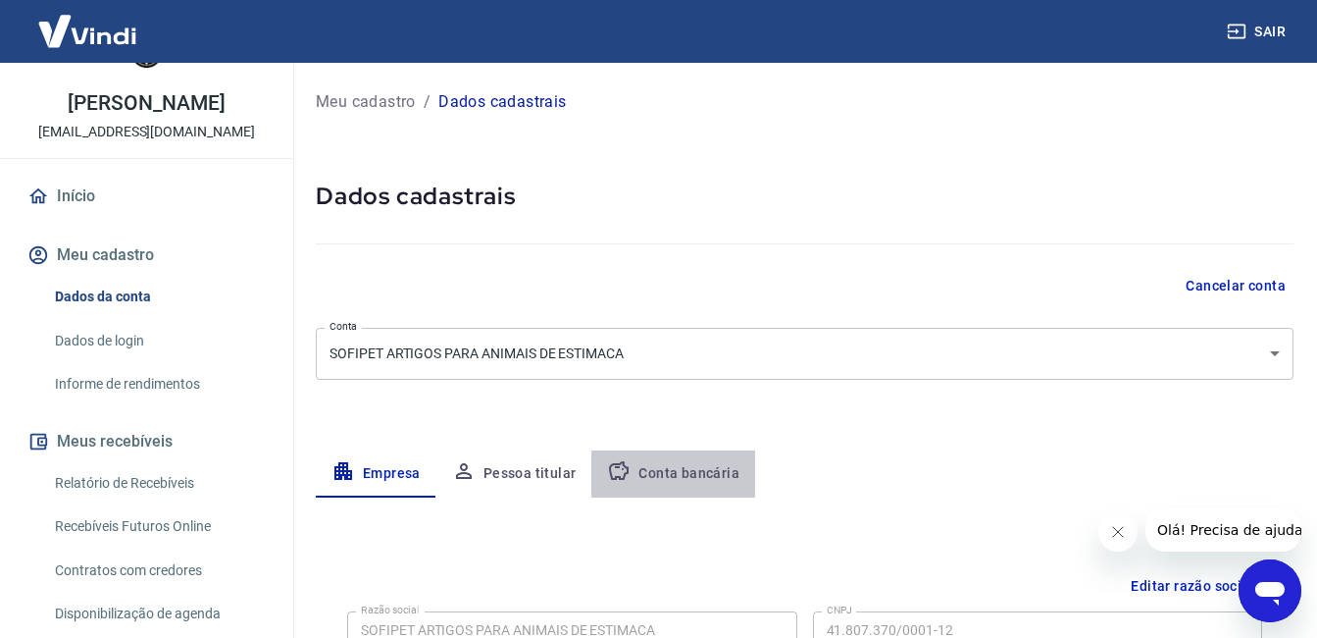
click at [678, 482] on button "Conta bancária" at bounding box center [673, 473] width 164 height 47
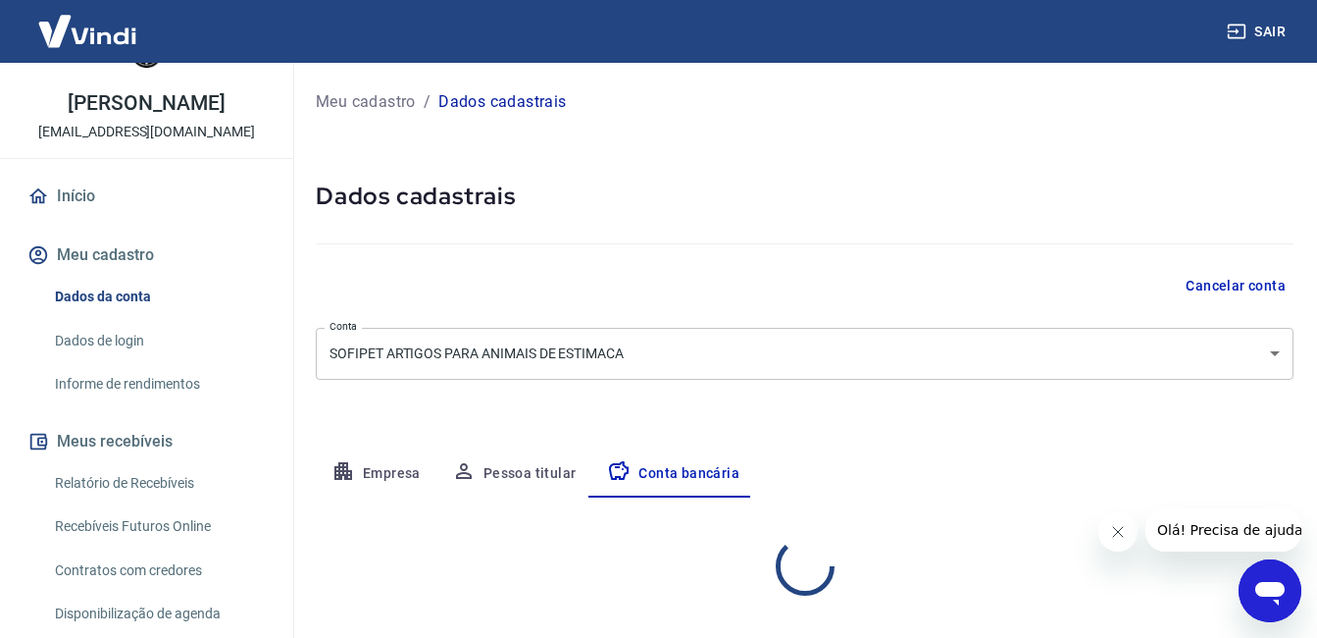
select select "1"
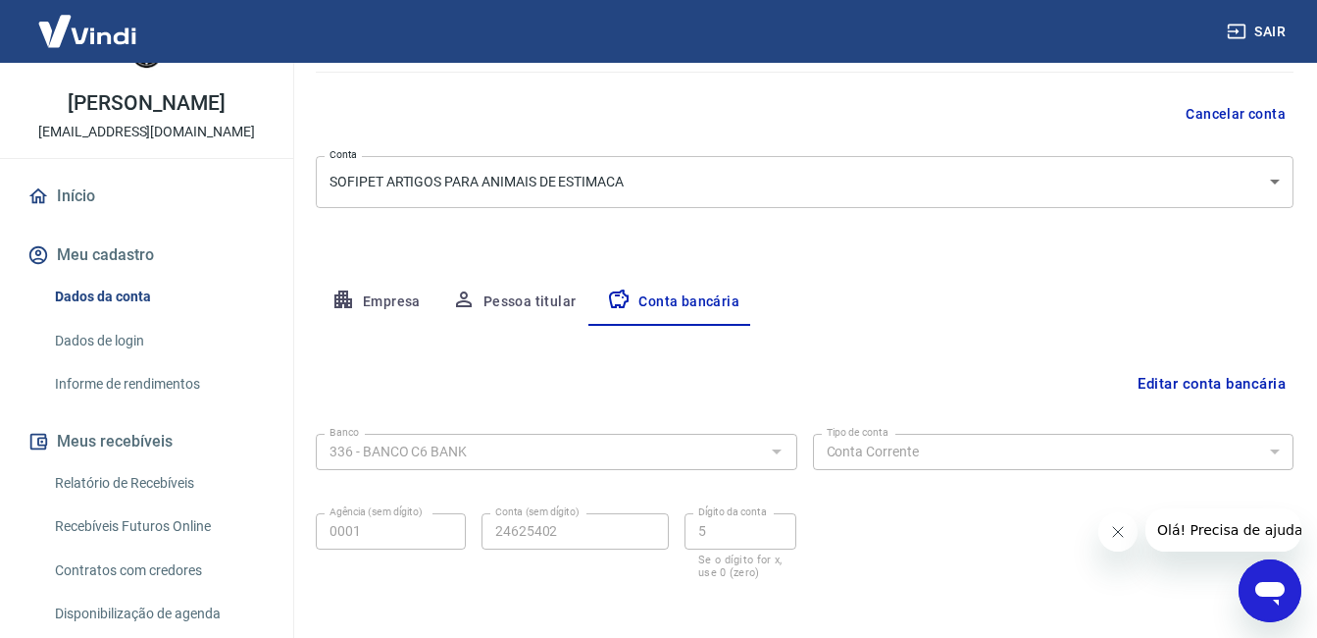
scroll to position [256, 0]
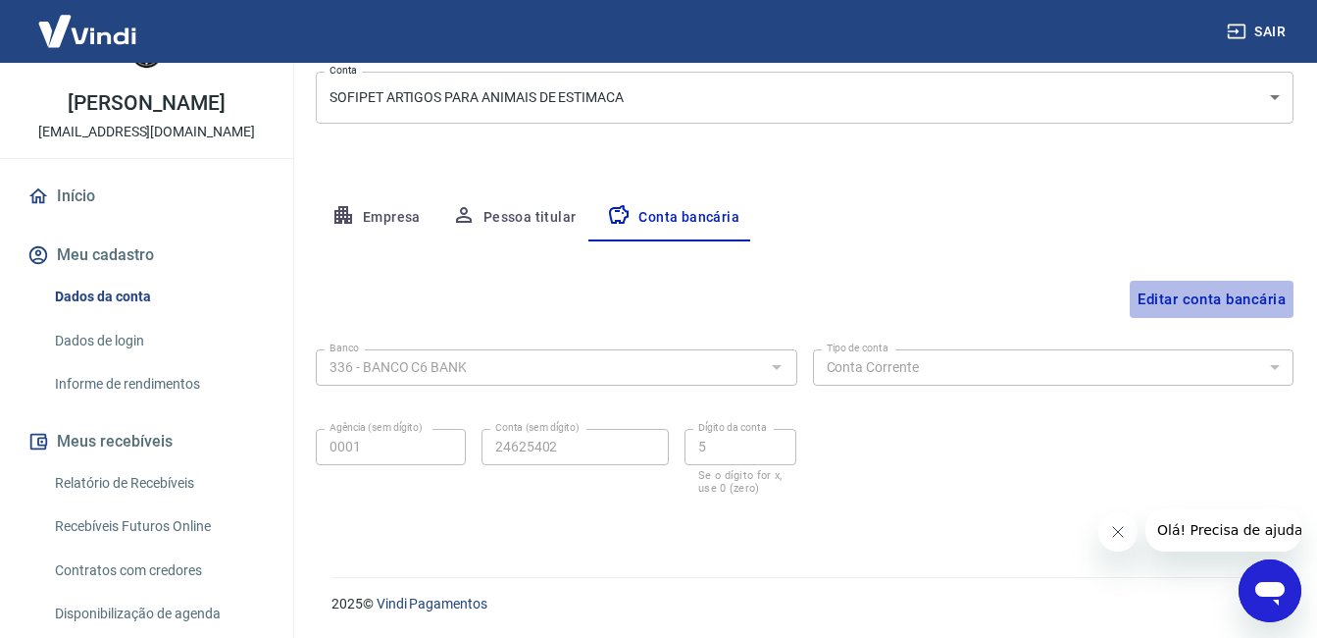
click at [1243, 287] on button "Editar conta bancária" at bounding box center [1212, 299] width 164 height 37
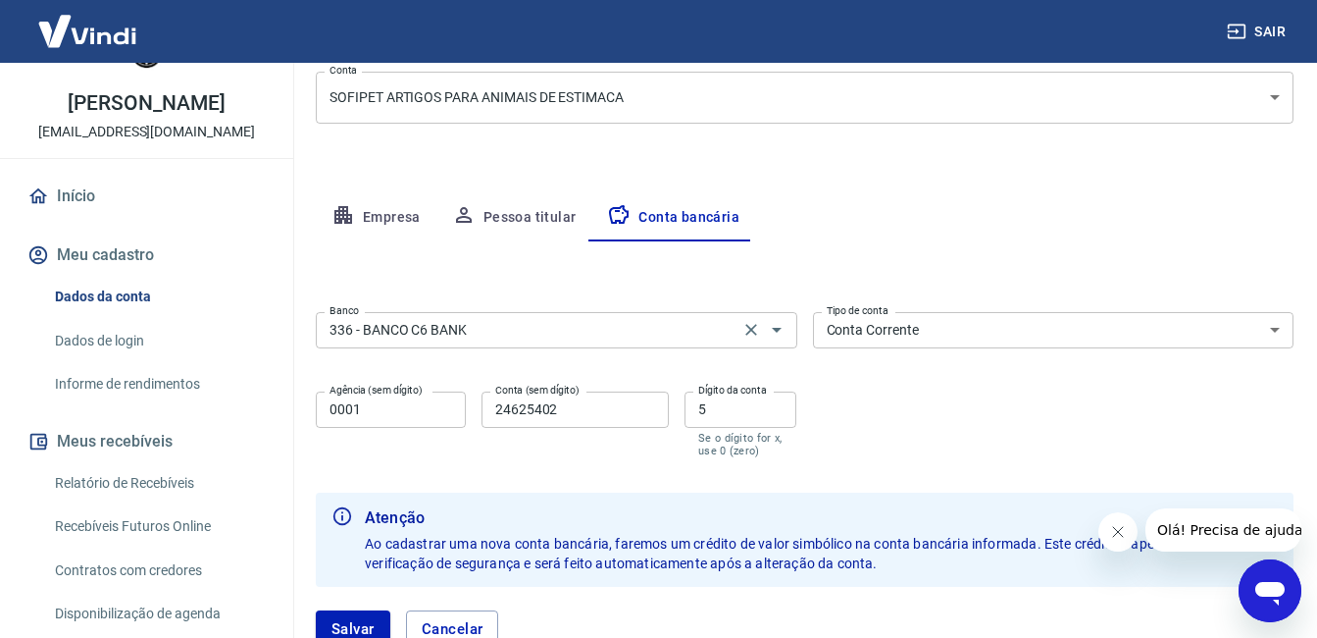
click at [733, 341] on input "336 - BANCO C6 BANK" at bounding box center [528, 330] width 412 height 25
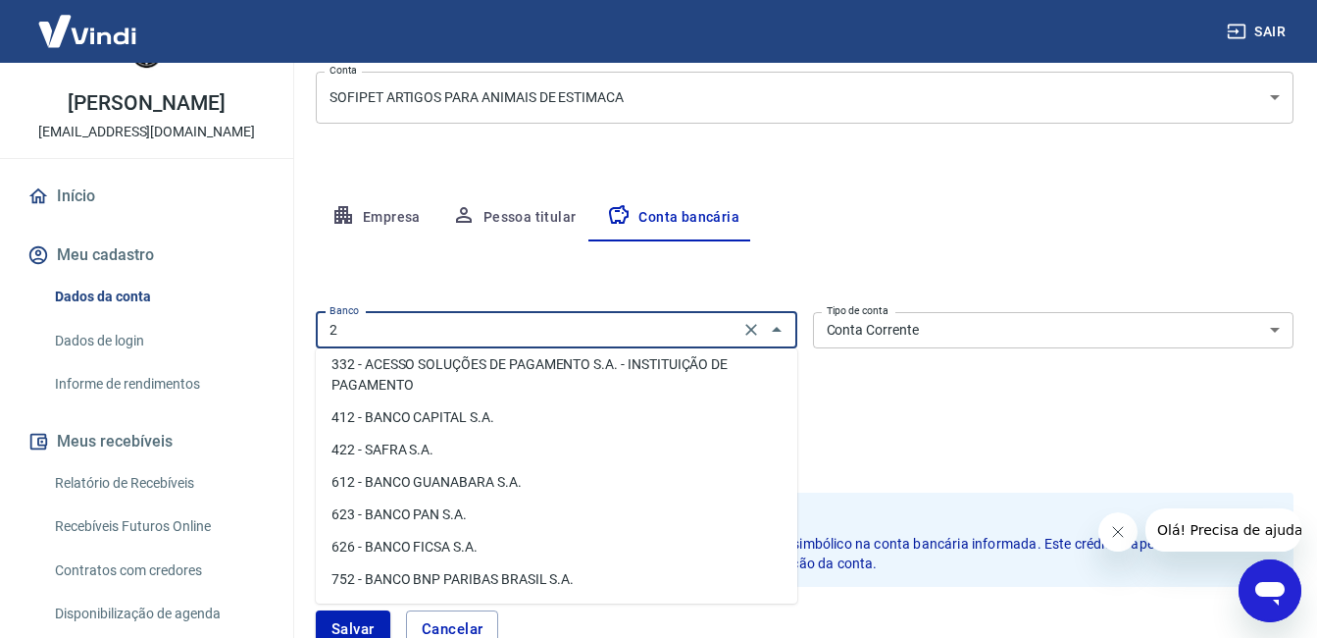
scroll to position [0, 0]
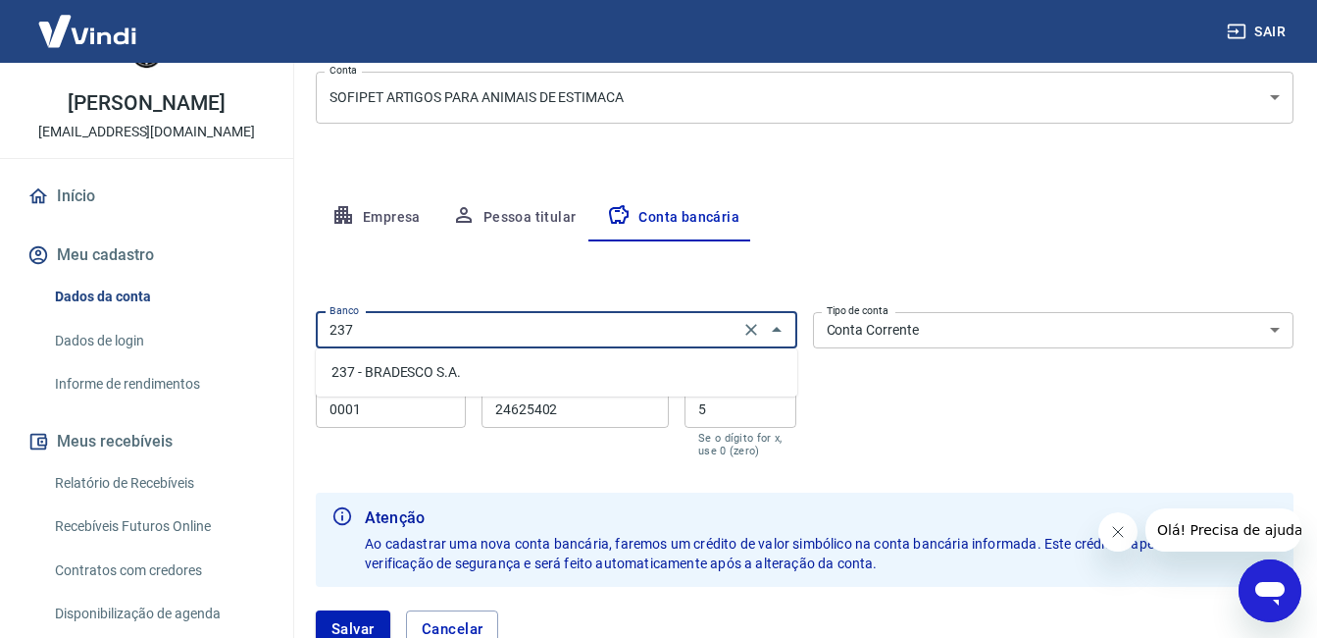
click at [712, 360] on li "237 - BRADESCO S.A." at bounding box center [557, 372] width 482 height 32
type input "237 - BRADESCO S.A."
click at [406, 397] on label "Agência (sem dígito)" at bounding box center [376, 390] width 93 height 15
click at [406, 397] on input "0001" at bounding box center [391, 409] width 150 height 36
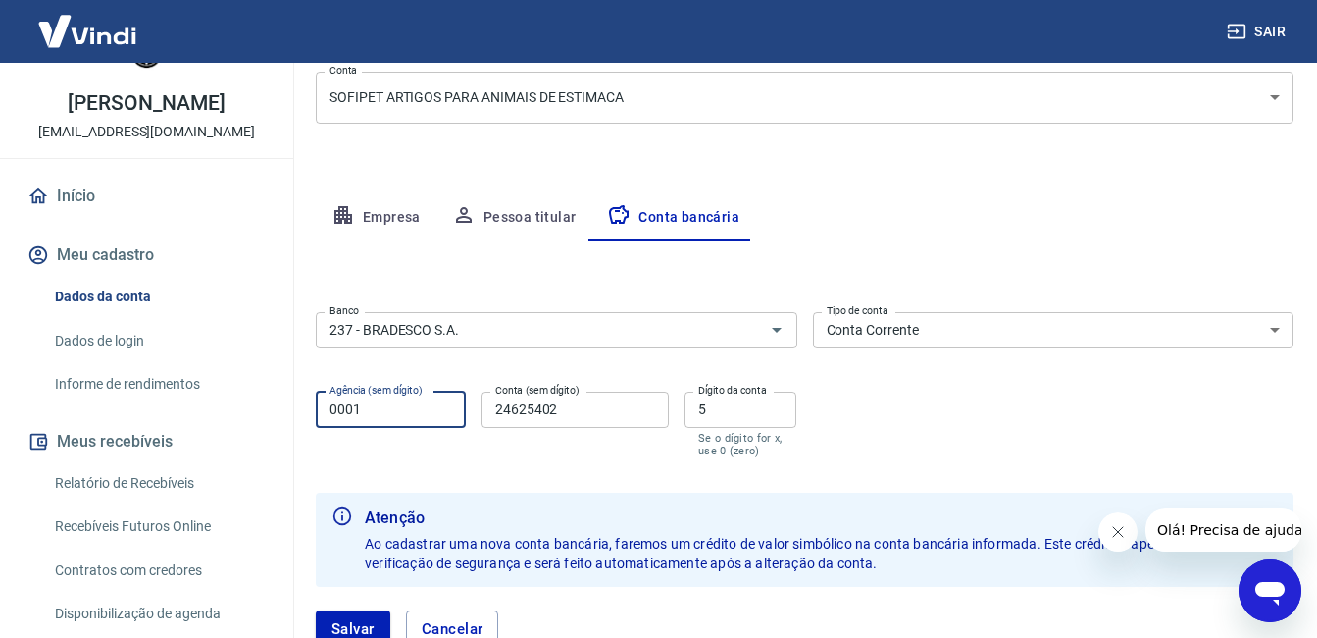
click at [406, 419] on input "0001" at bounding box center [391, 409] width 150 height 36
type input "6620"
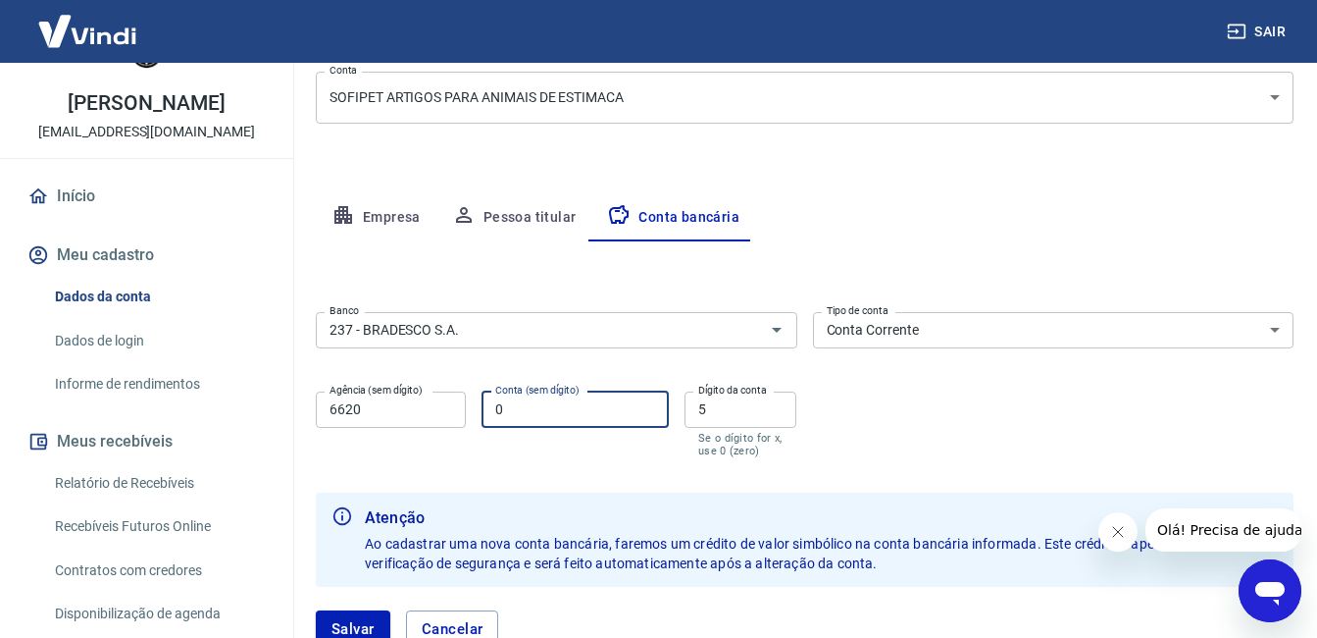
type input "0025346"
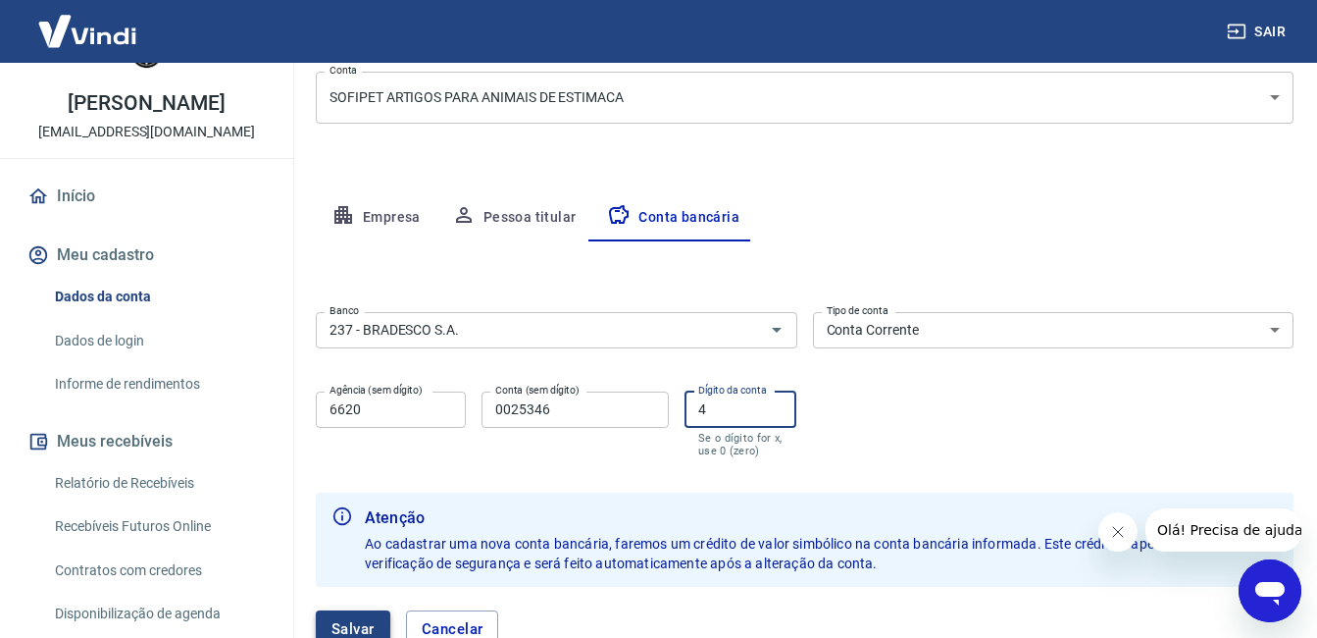
type input "4"
click at [355, 622] on button "Salvar" at bounding box center [353, 628] width 75 height 37
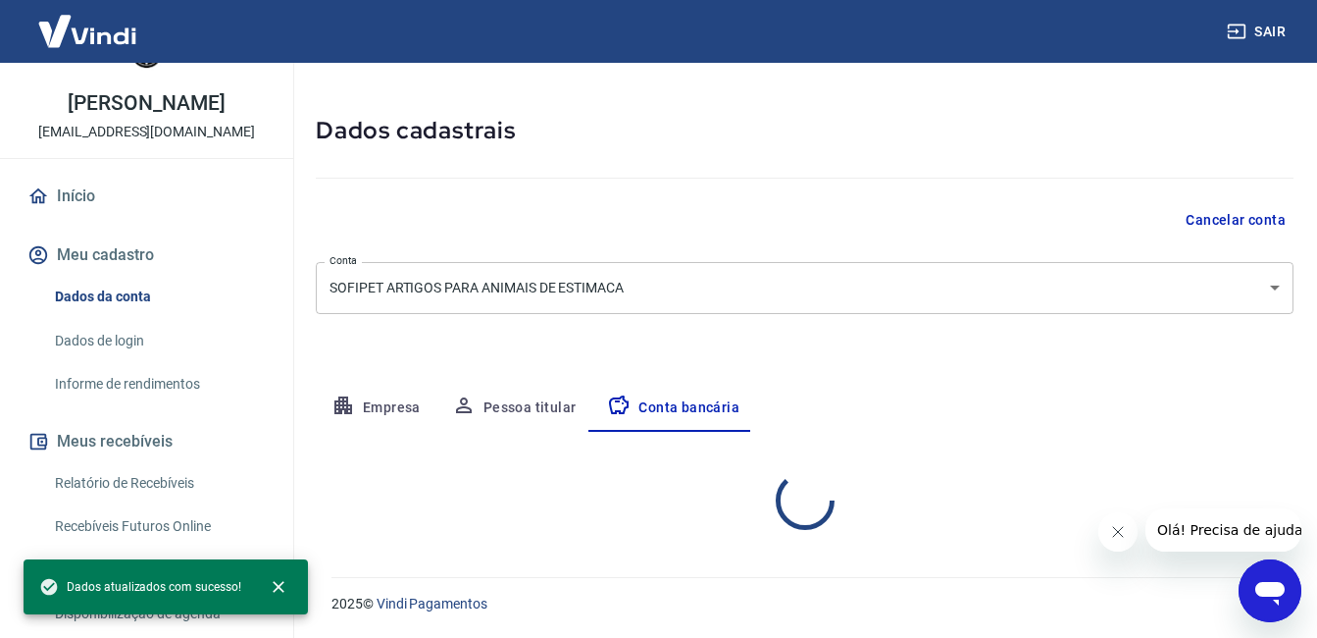
select select "1"
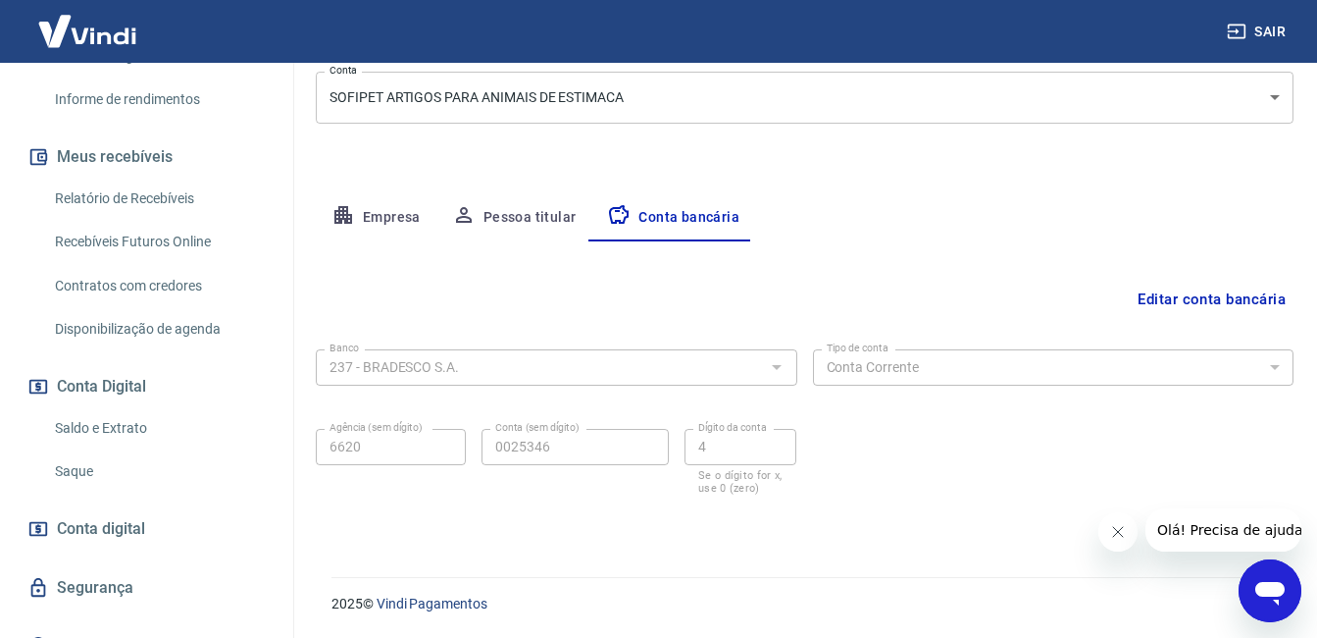
scroll to position [386, 0]
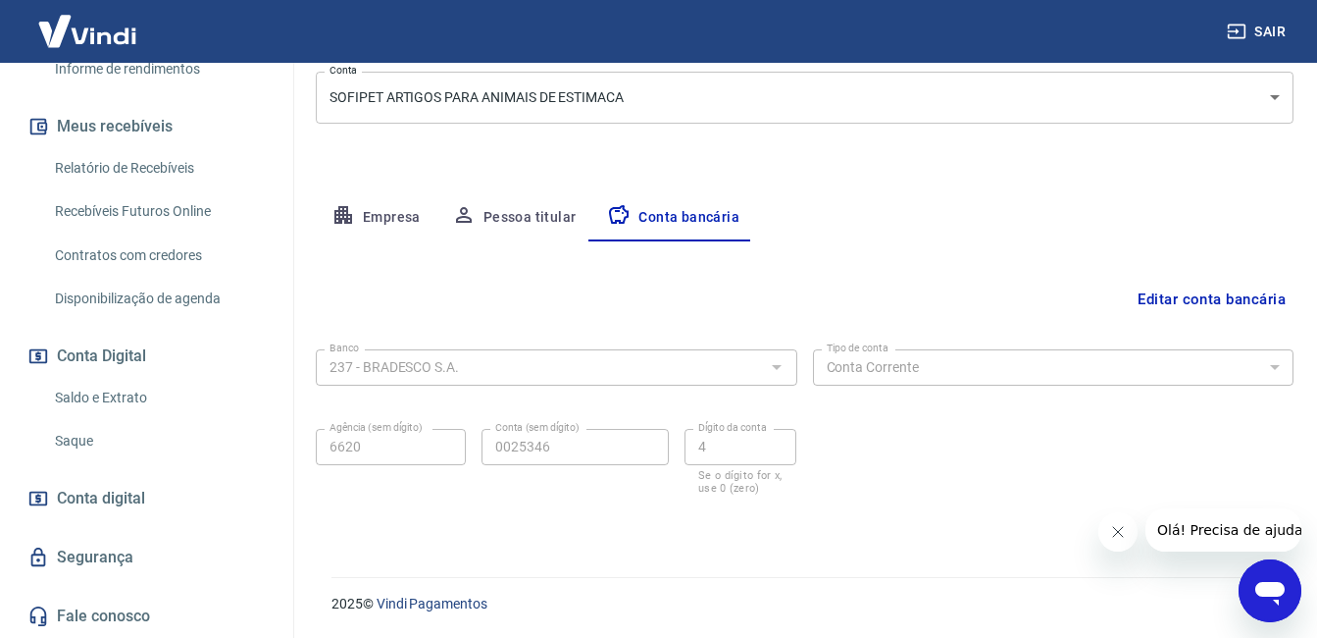
click at [201, 449] on link "Saque" at bounding box center [158, 441] width 223 height 40
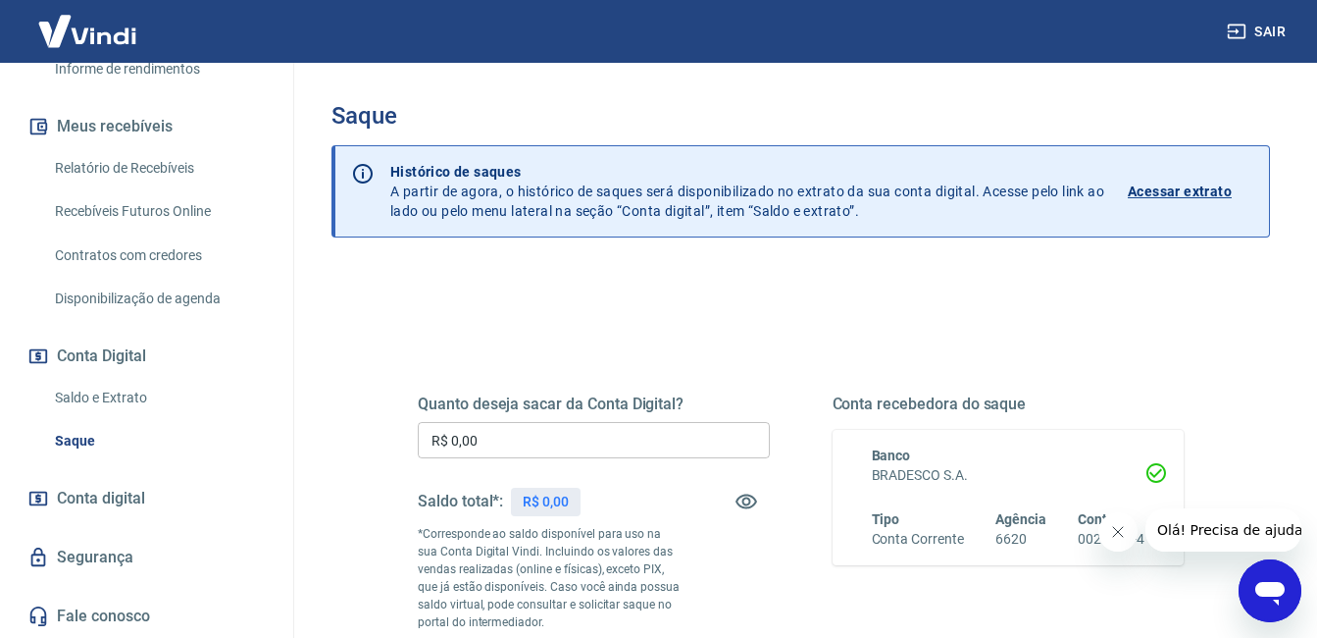
click at [1247, 25] on button "Sair" at bounding box center [1258, 32] width 71 height 36
